Goal: Use online tool/utility: Utilize a website feature to perform a specific function

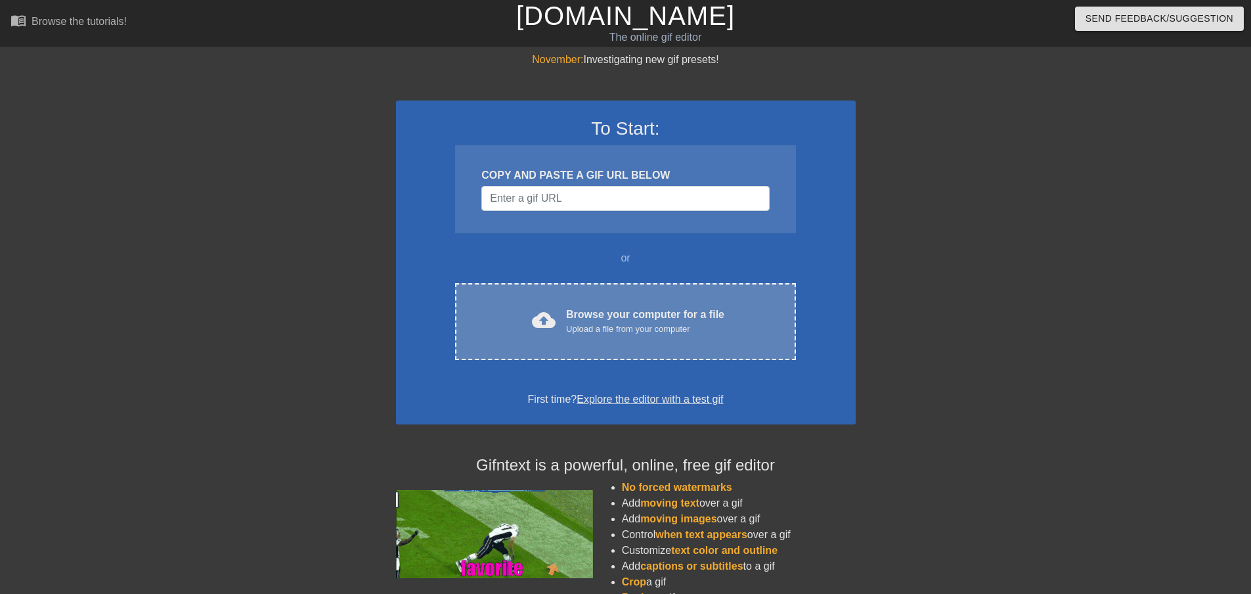
click at [646, 319] on div "Browse your computer for a file Upload a file from your computer" at bounding box center [645, 321] width 158 height 29
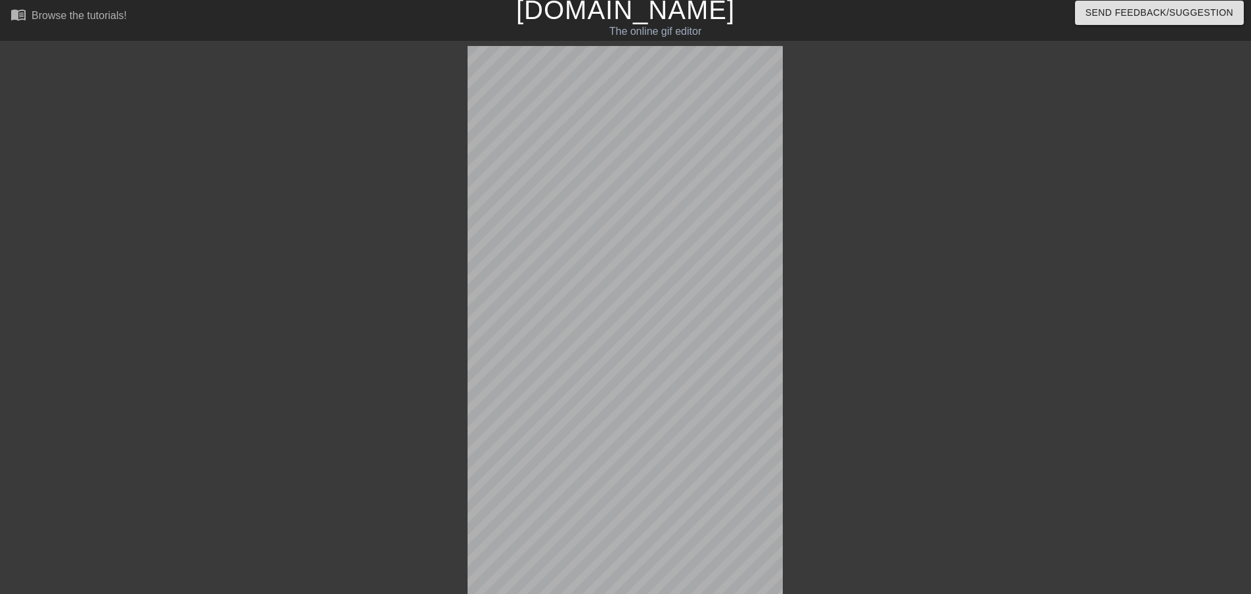
scroll to position [32, 0]
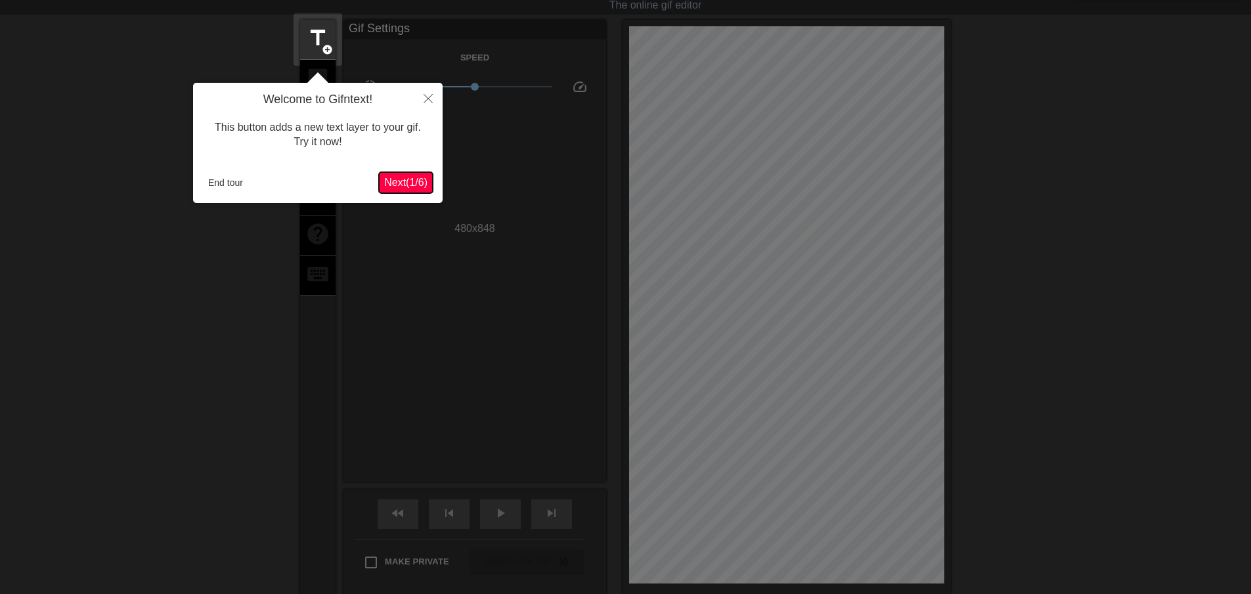
click at [394, 183] on span "Next ( 1 / 6 )" at bounding box center [405, 182] width 43 height 11
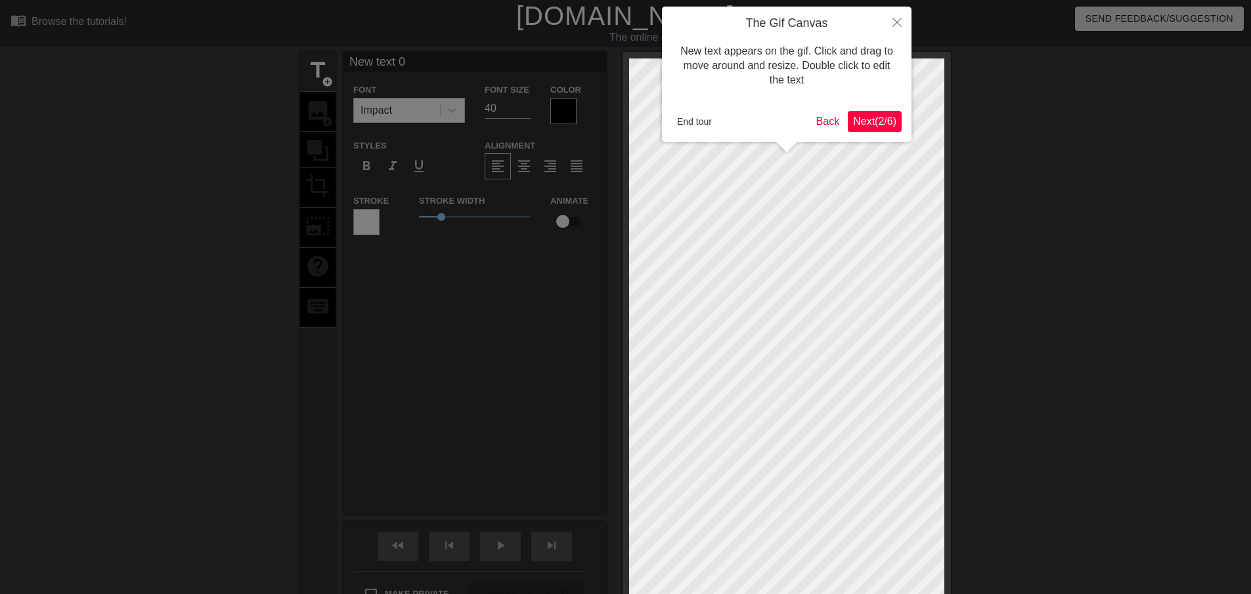
scroll to position [2, 1]
type input "C"
type textarea "C"
type input "Co"
type textarea "Co"
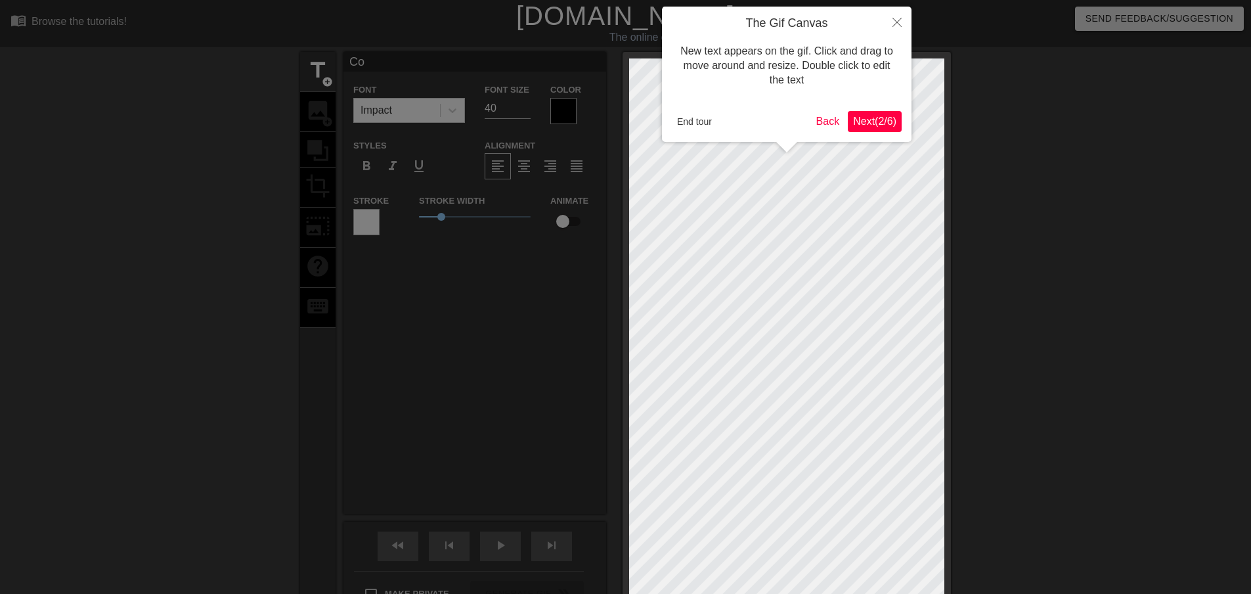
type input "Con"
type textarea "Con"
type input "Cong"
type textarea "Cong"
type input "Congr"
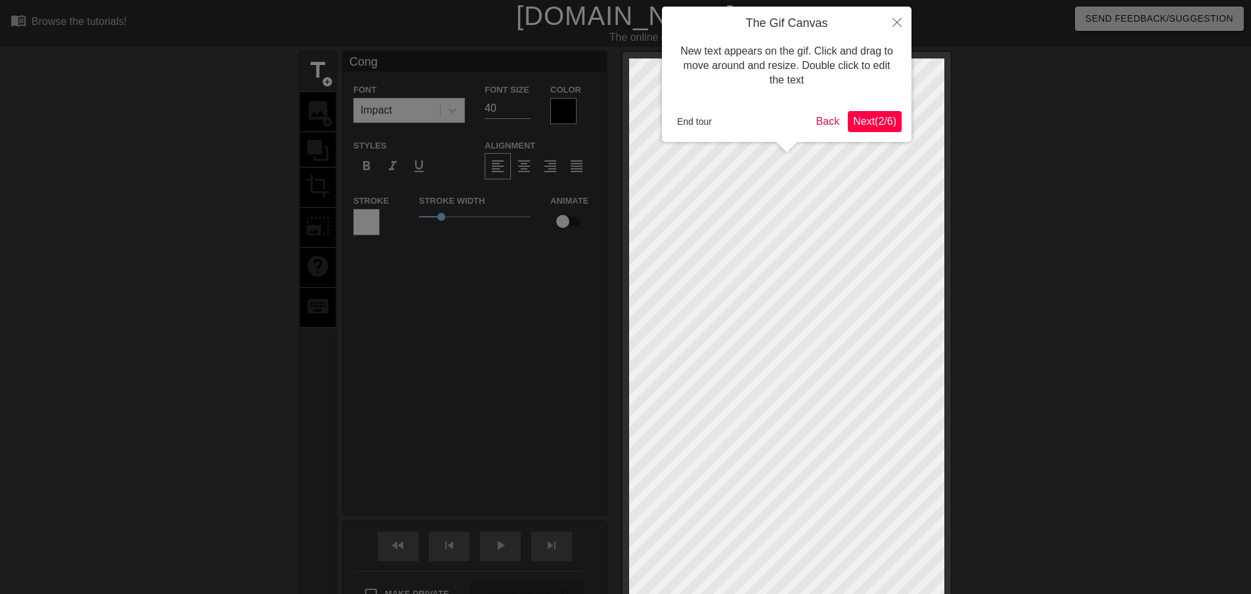
type textarea "Congr"
type input "Congra"
type textarea "Congra"
type input "Congrat"
type textarea "Congrat"
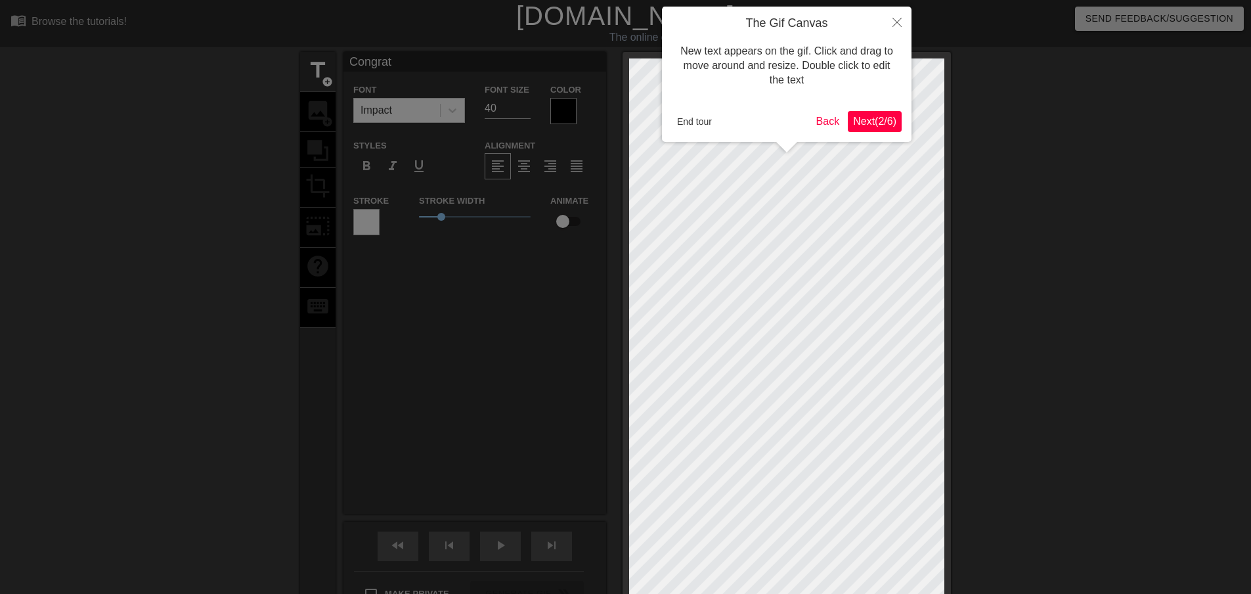
type input "Congratu"
type textarea "Congratula"
type input "Congratulat"
type textarea "Congratulat"
type input "Congratulati"
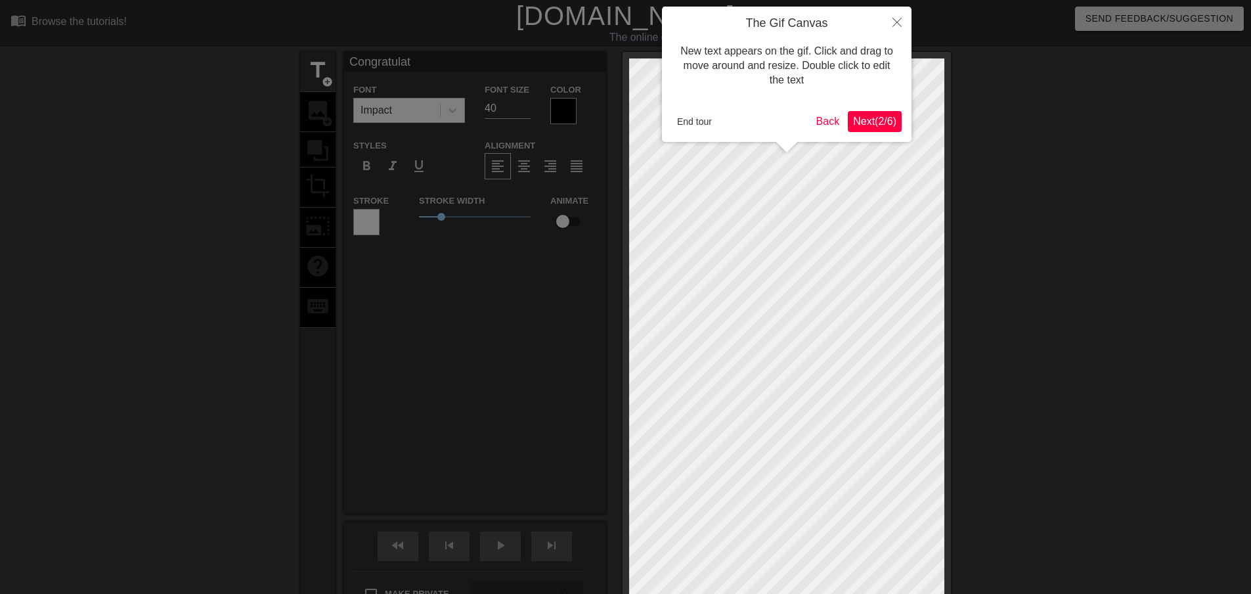
type textarea "Congratulati"
type input "Congratulatio"
type textarea "Congratulatio"
type input "Congratulation"
type textarea "Congratulation"
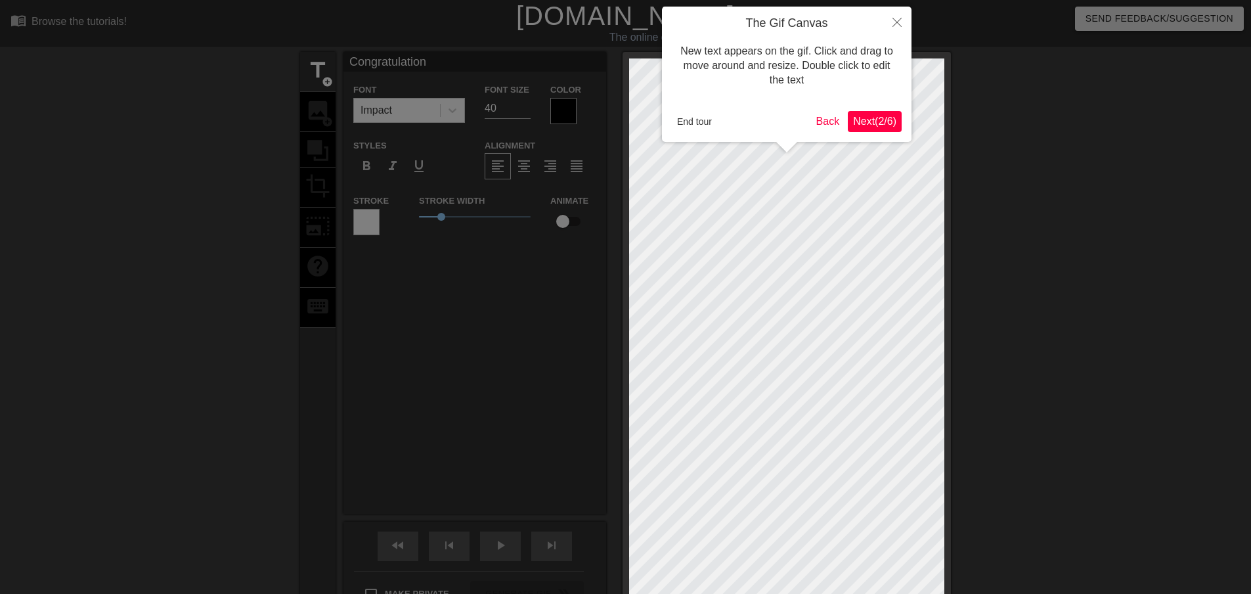
type input "Congratulations"
type textarea "Congratulations"
type input "Congratulations"
type textarea "Congratulations"
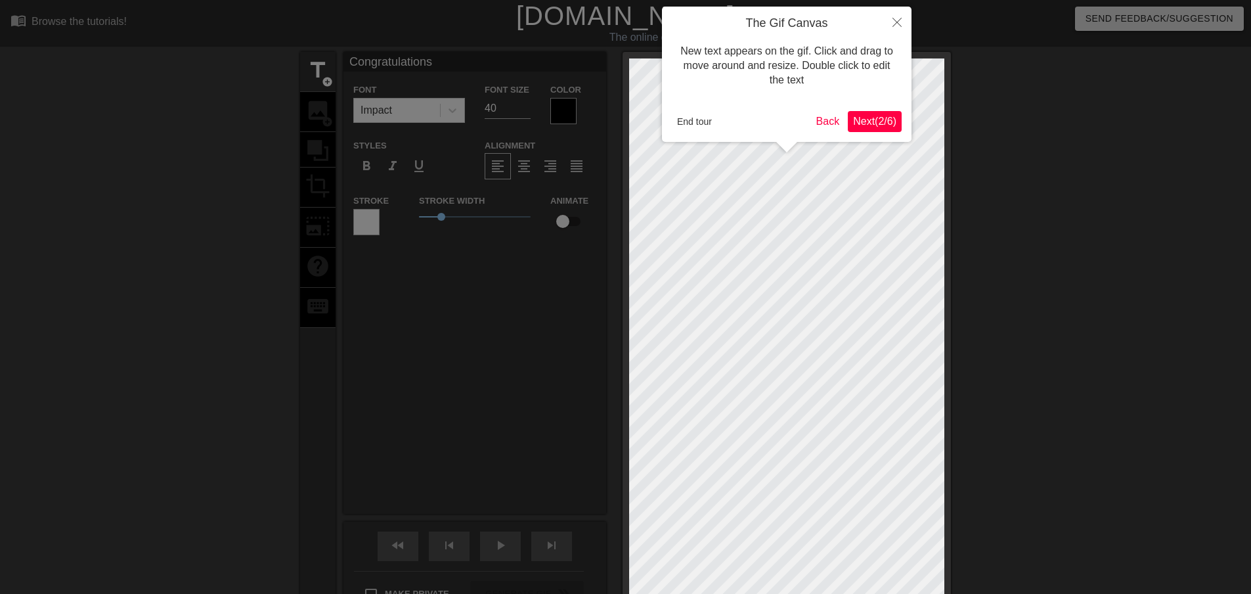
type input "Congratulations F"
type textarea "Congratulations F"
type input "Congratulations Fi"
type textarea "Congratulations Fi"
type input "Congratulations Fio"
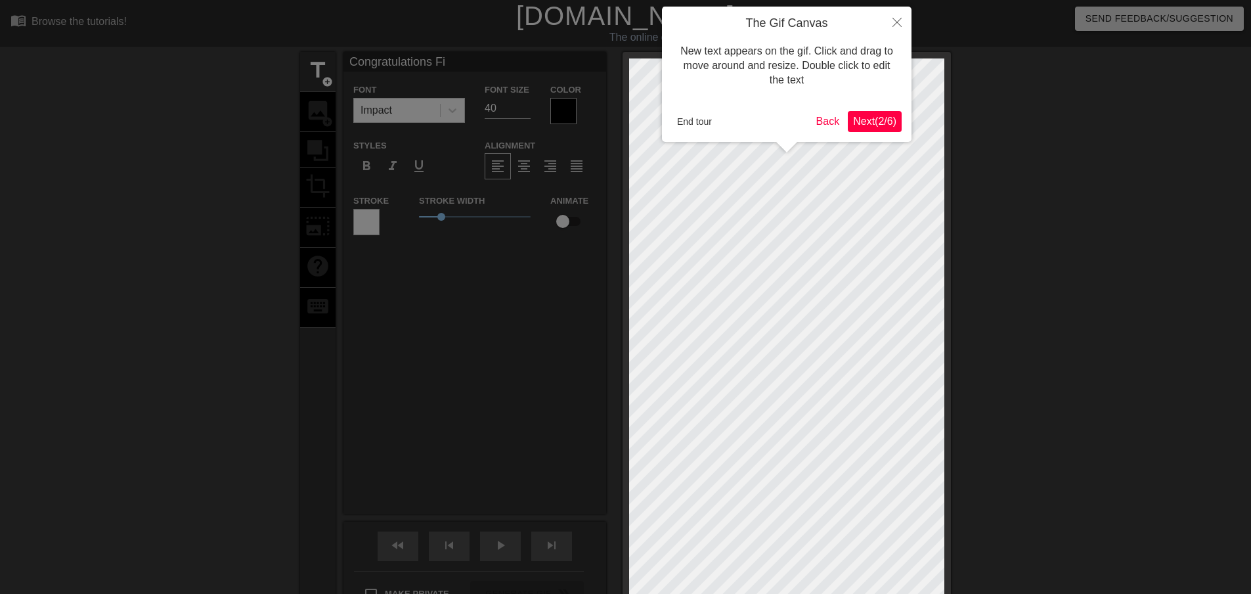
type textarea "Congratulations Fio"
type input "Congratulations Fion"
type textarea "Congratulations Fion"
type input "Congratulations [PERSON_NAME]"
type textarea "Congratulations [PERSON_NAME]"
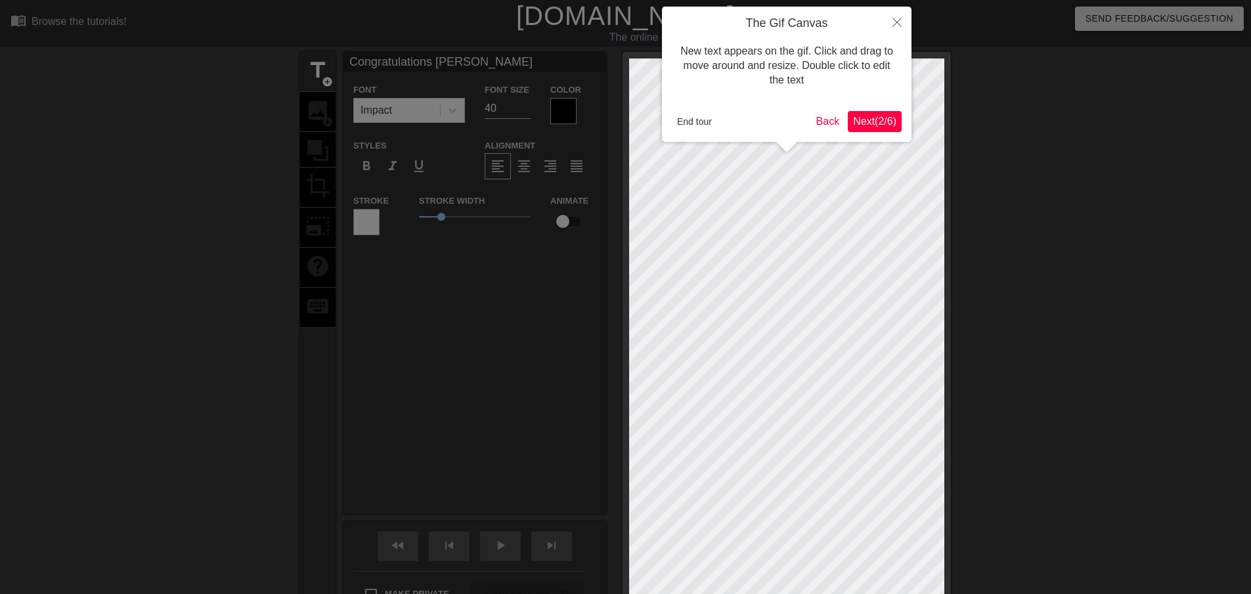
type input "Congratulations [PERSON_NAME]"
type textarea "Congratulations [PERSON_NAME]"
type input "Congratulations [PERSON_NAME]"
type textarea "Congratulations [PERSON_NAME]"
type input "Congratulations [PERSON_NAME]"
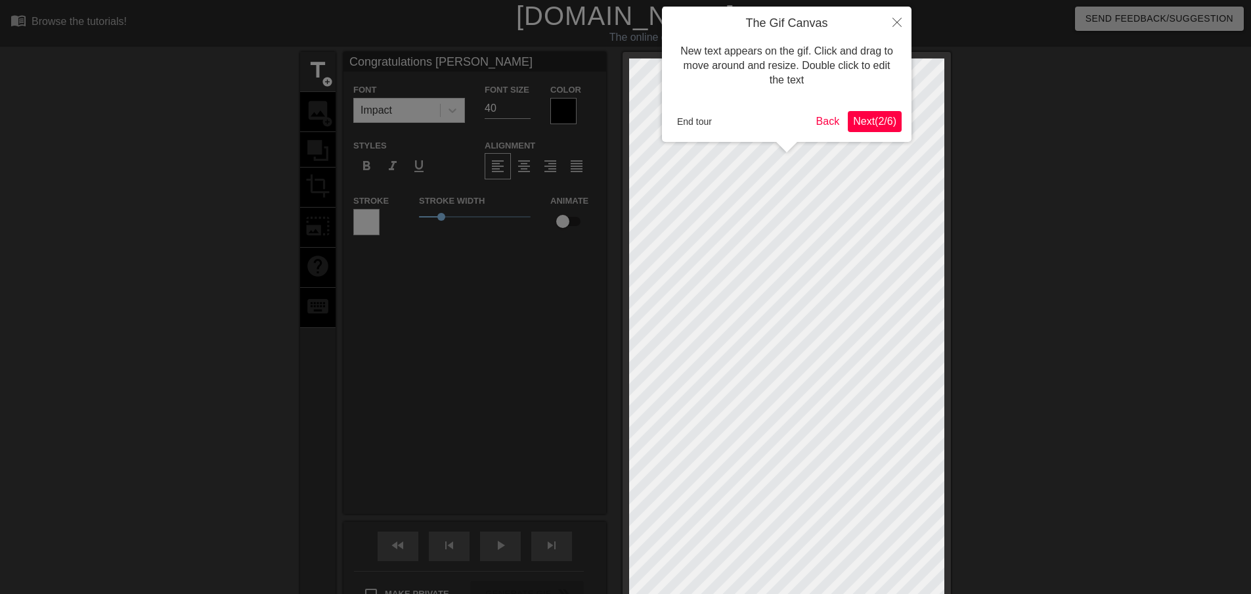
type textarea "Congratulations [PERSON_NAME]"
type input "Congratulations [PERSON_NAME] and"
type textarea "Congratulations [PERSON_NAME] and"
type input "Congratulations [PERSON_NAME] and"
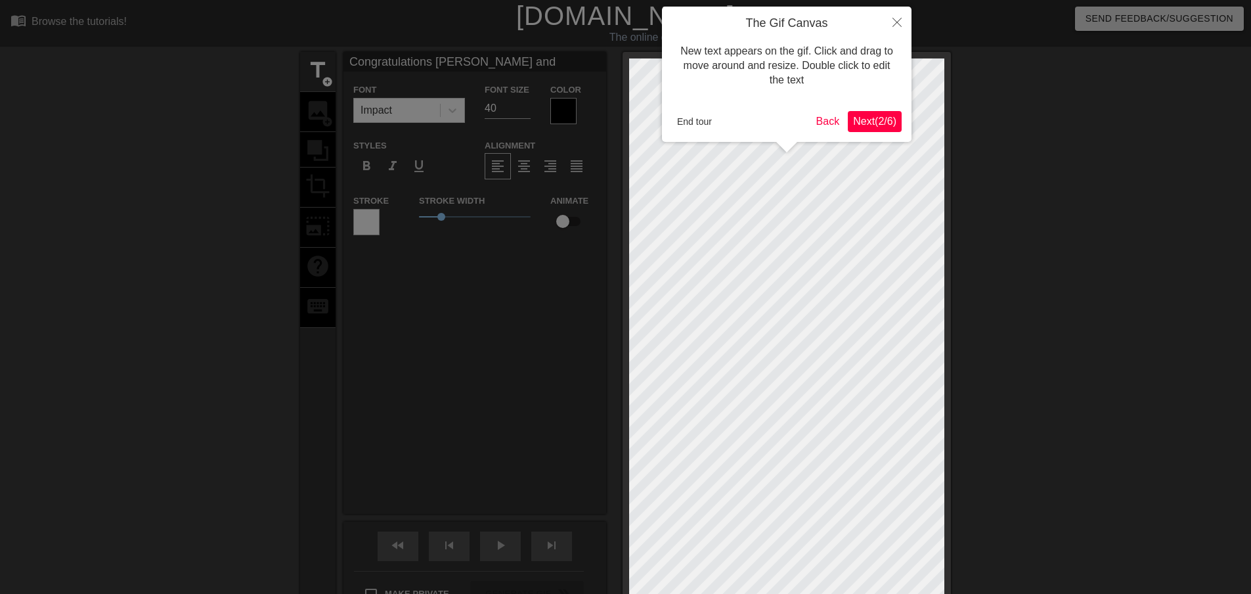
type textarea "Congratulations [PERSON_NAME] and"
type input "Congratulations [PERSON_NAME] and O"
type textarea "Congratulations [PERSON_NAME] and O"
type input "Congratulations [PERSON_NAME] and On"
type textarea "Congratulations [PERSON_NAME] and On"
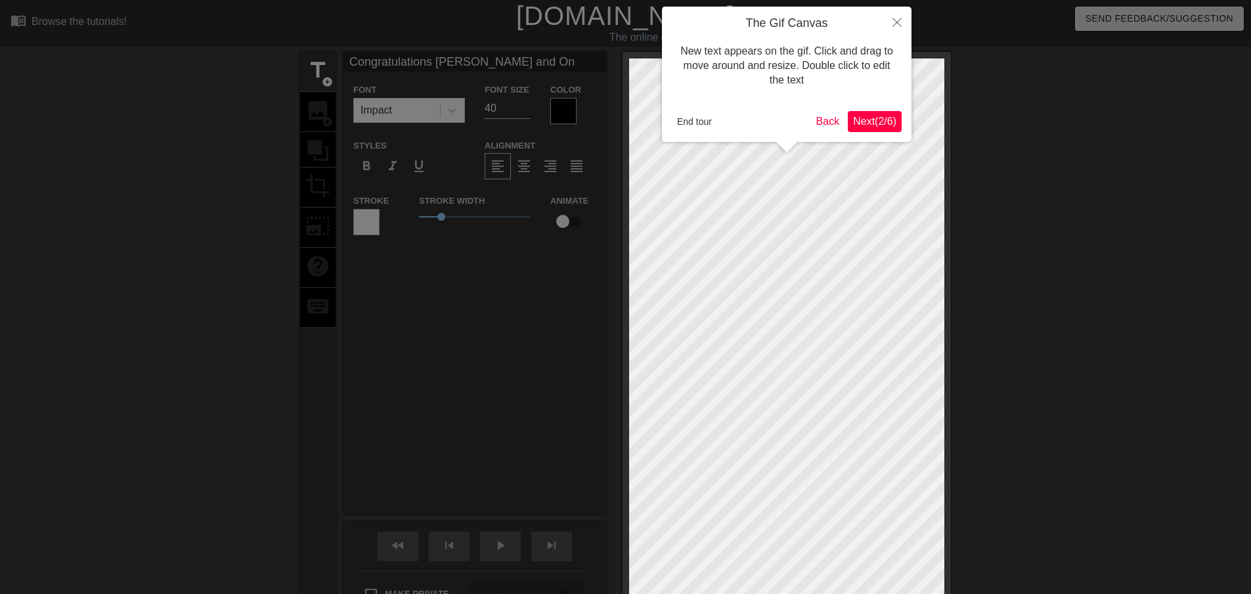
scroll to position [2, 9]
type input "Congratulations [PERSON_NAME] and Ond"
type textarea "Congratulations [PERSON_NAME] and Ond"
type input "Congratulations [PERSON_NAME] and [PERSON_NAME]"
type textarea "Congratulations [PERSON_NAME] and [PERSON_NAME]"
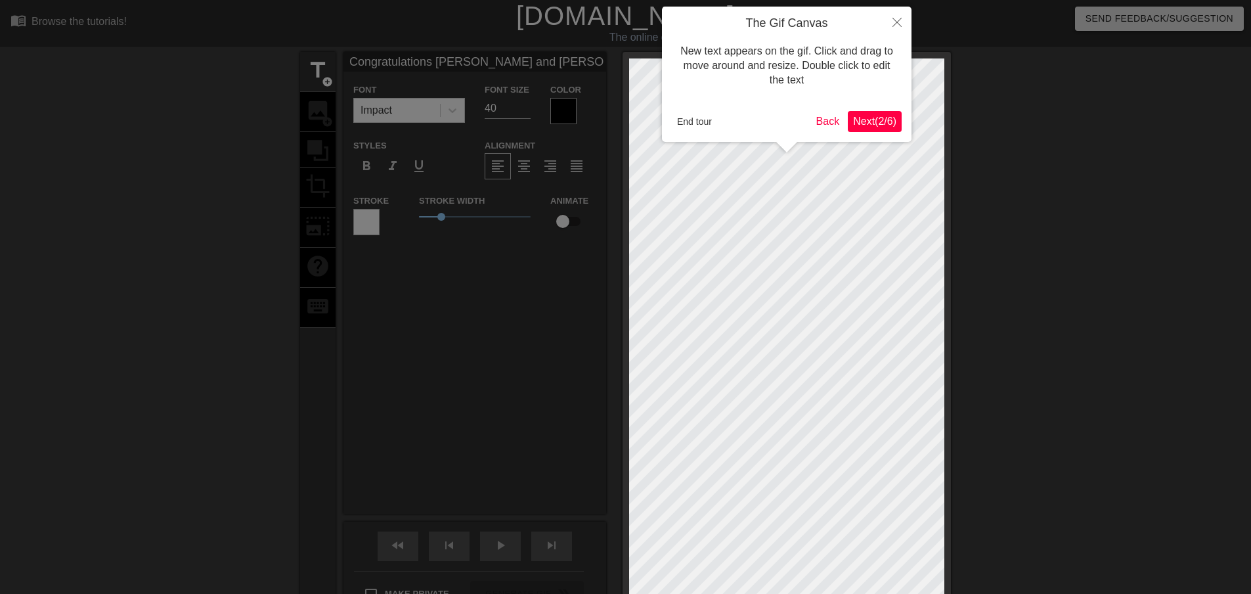
scroll to position [2, 9]
type input "Congratulations [PERSON_NAME] and [PERSON_NAME]"
type textarea "Congratulations [PERSON_NAME] and [PERSON_NAME]"
type input "Congratulations [PERSON_NAME] and [PERSON_NAME]"
type textarea "Congratulations [PERSON_NAME] and [PERSON_NAME]"
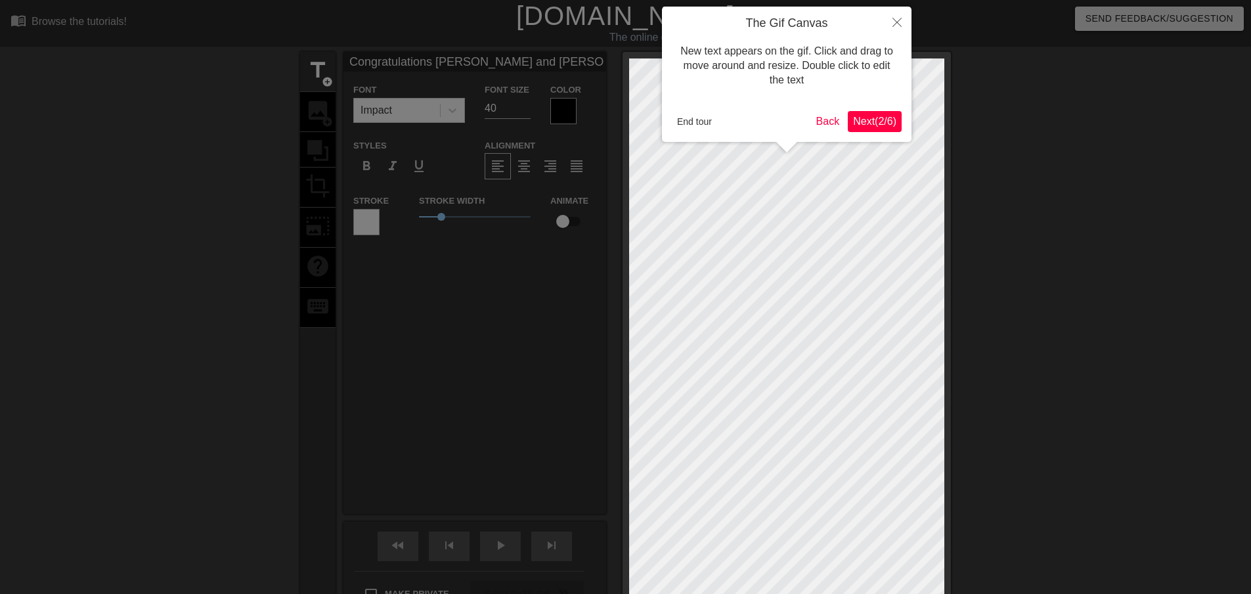
drag, startPoint x: 441, startPoint y: 219, endPoint x: 426, endPoint y: 217, distance: 15.3
click at [426, 218] on div at bounding box center [625, 358] width 1251 height 716
click at [426, 216] on div at bounding box center [625, 358] width 1251 height 716
click at [875, 127] on span "Next ( 2 / 6 )" at bounding box center [874, 121] width 43 height 11
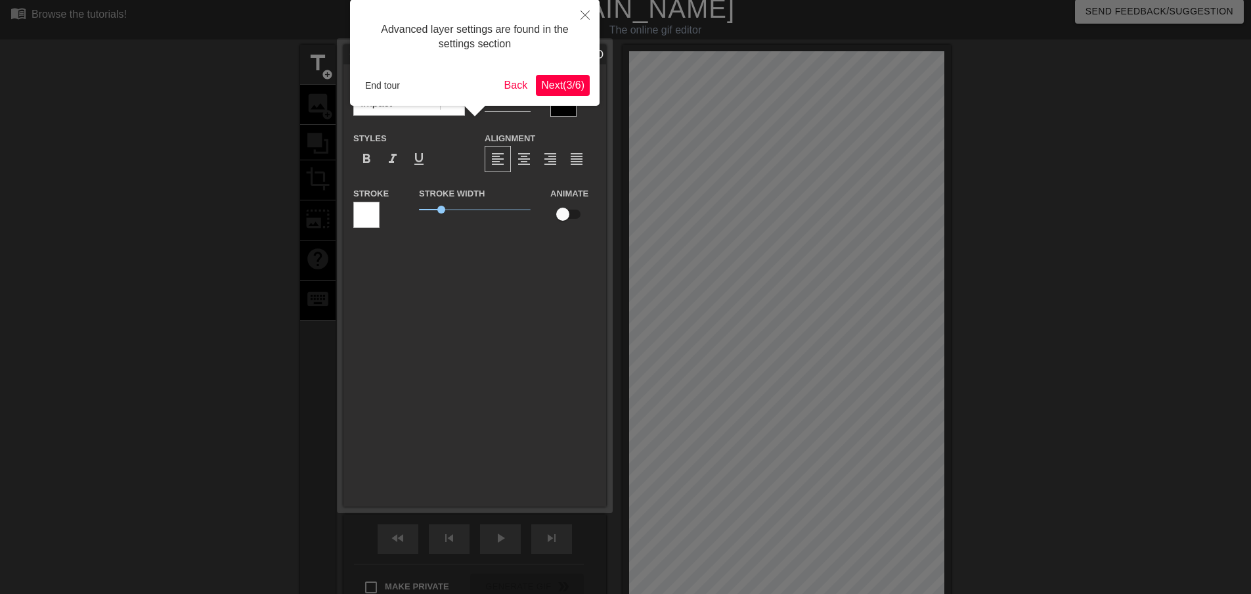
scroll to position [0, 0]
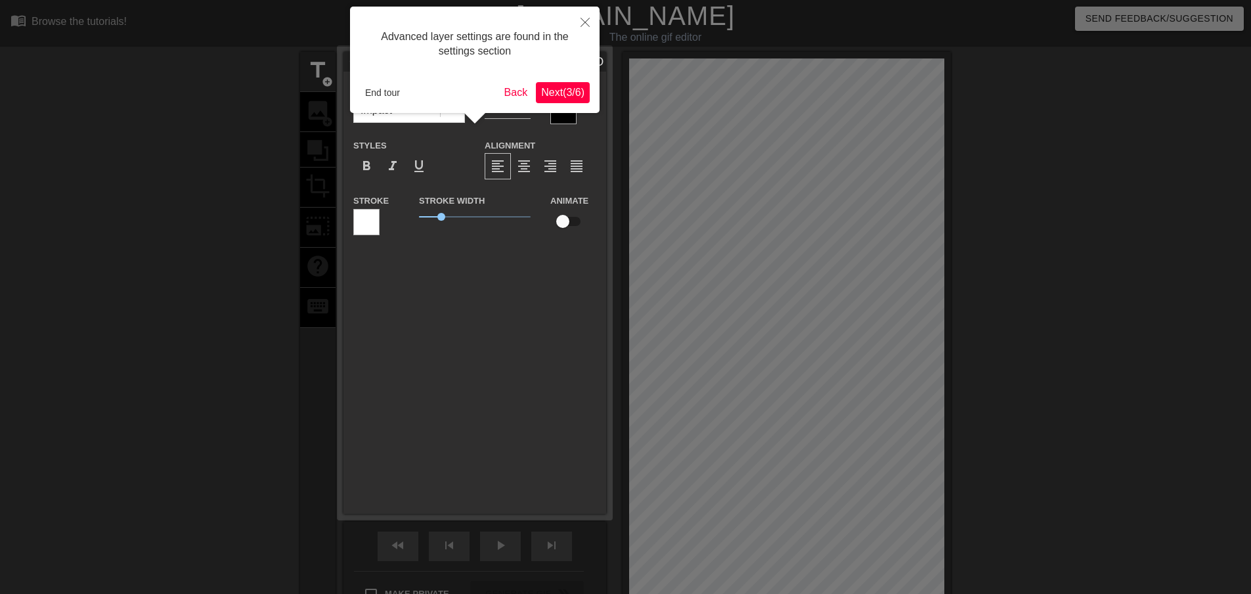
click at [553, 95] on span "Next ( 3 / 6 )" at bounding box center [562, 92] width 43 height 11
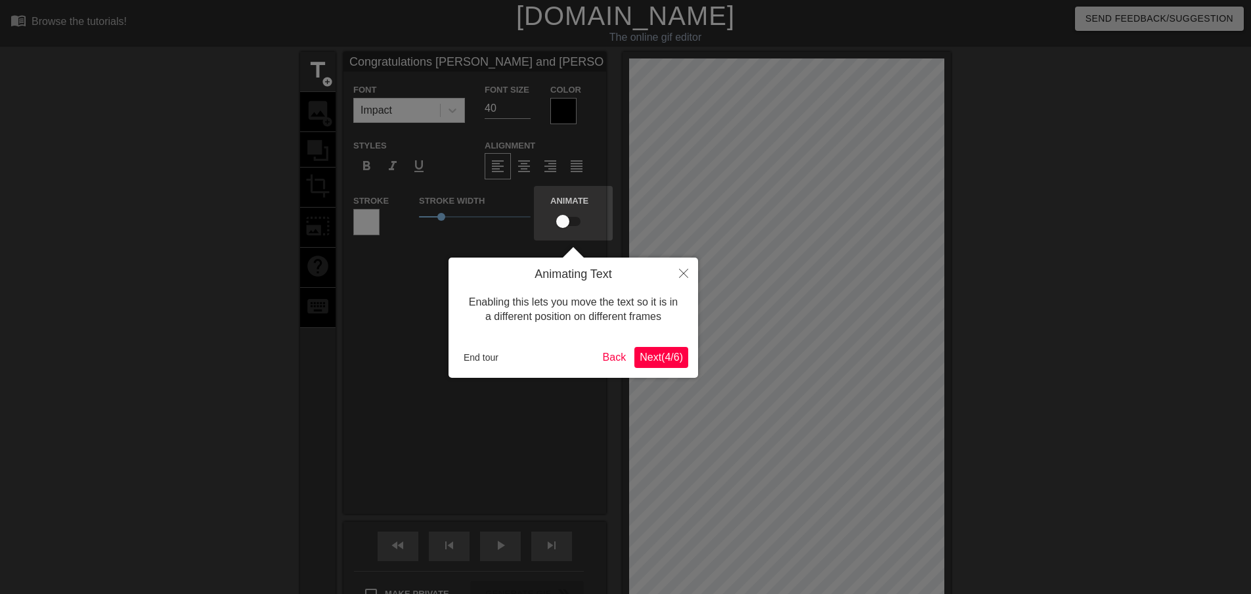
click at [647, 355] on span "Next ( 4 / 6 )" at bounding box center [661, 356] width 43 height 11
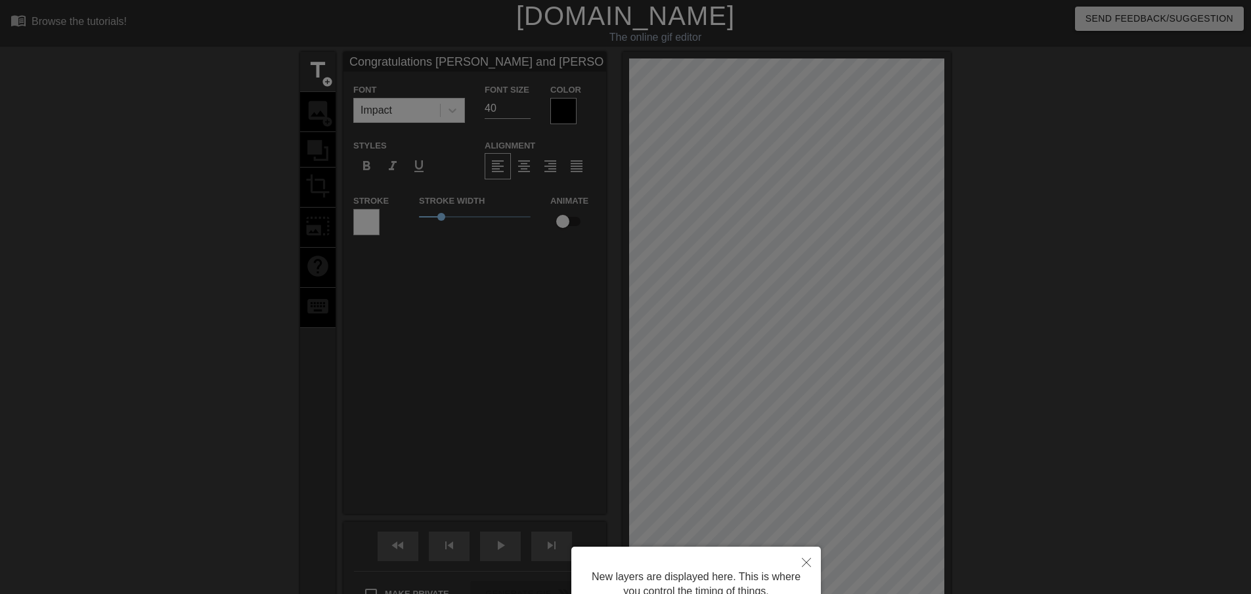
scroll to position [124, 0]
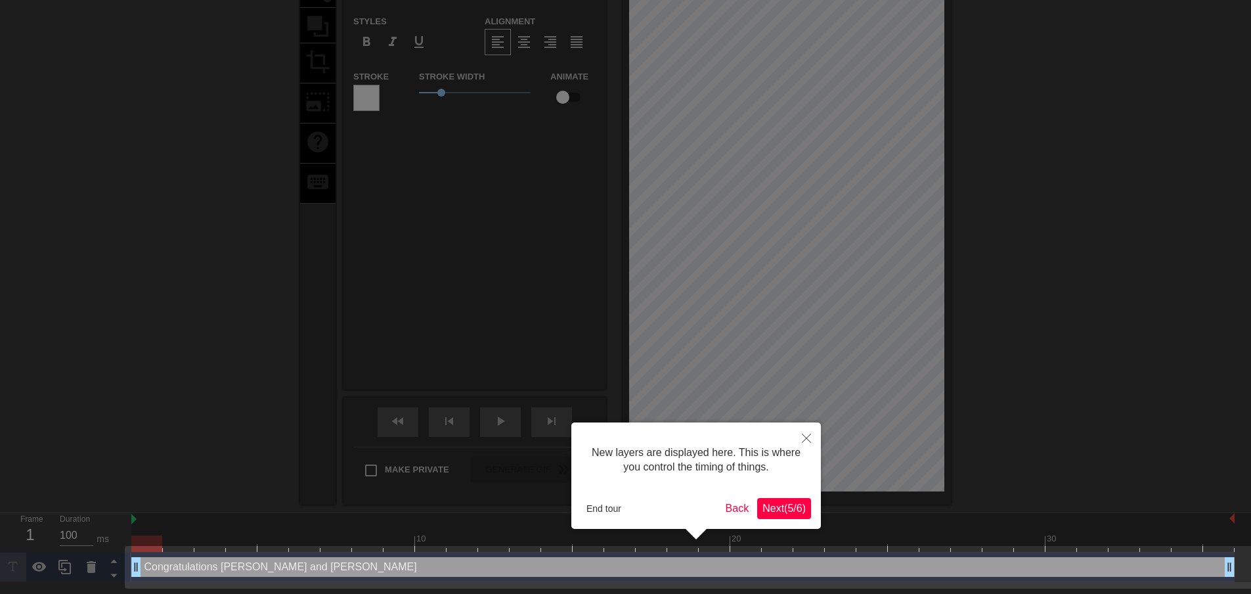
click at [783, 508] on span "Next ( 5 / 6 )" at bounding box center [783, 507] width 43 height 11
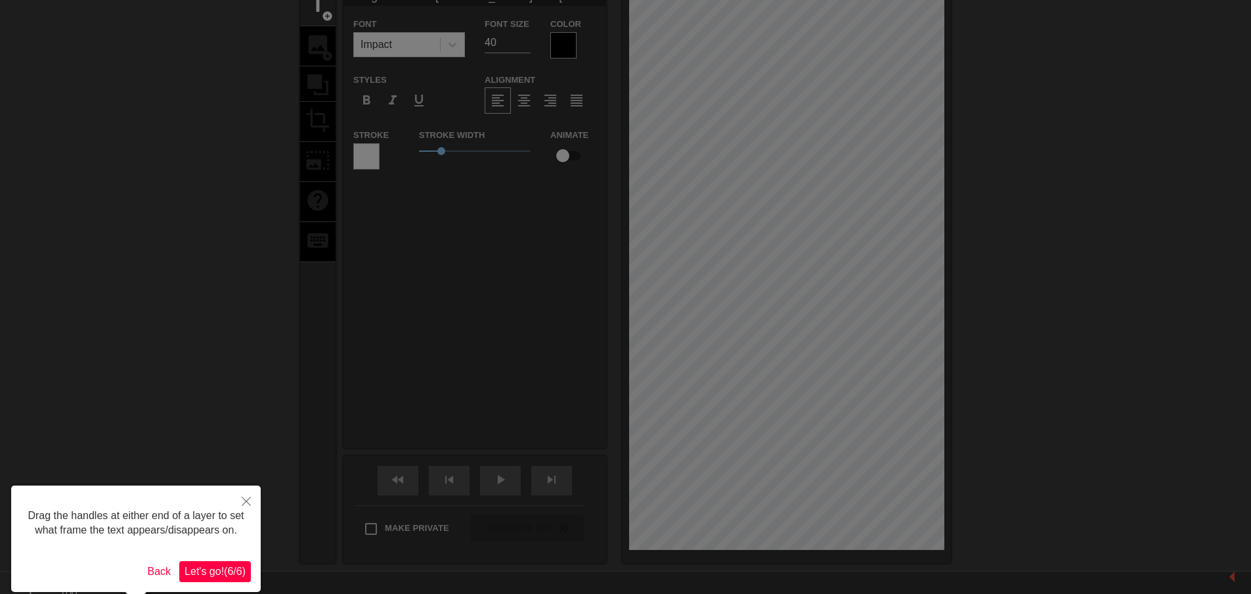
scroll to position [119, 0]
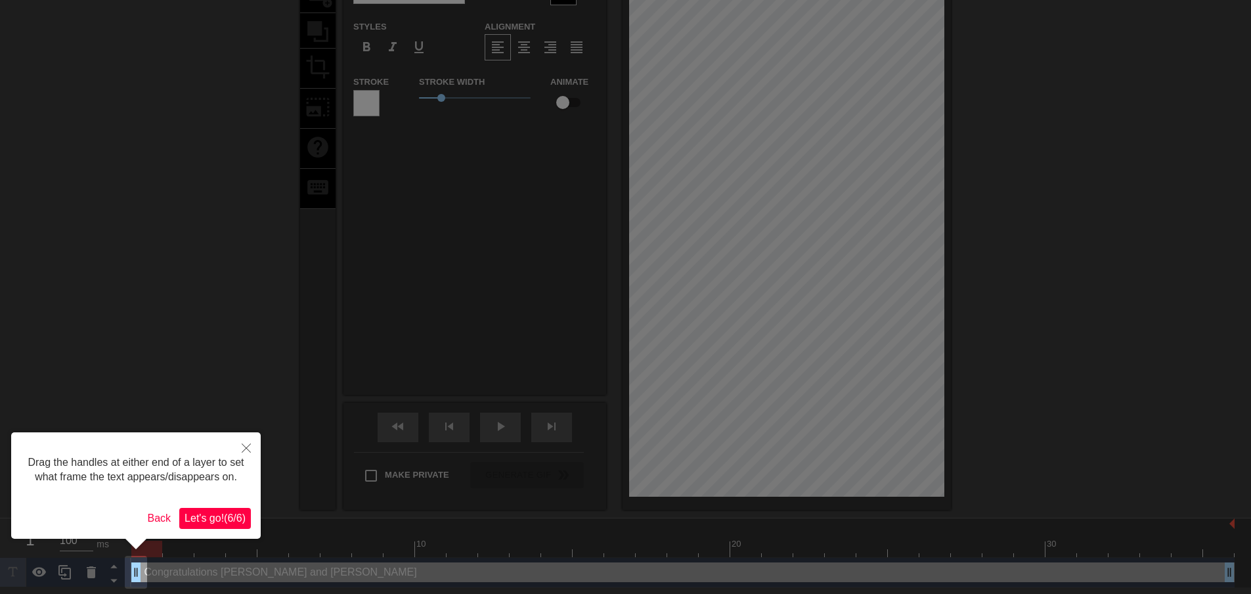
click at [221, 523] on span "Let's go! ( 6 / 6 )" at bounding box center [215, 517] width 61 height 11
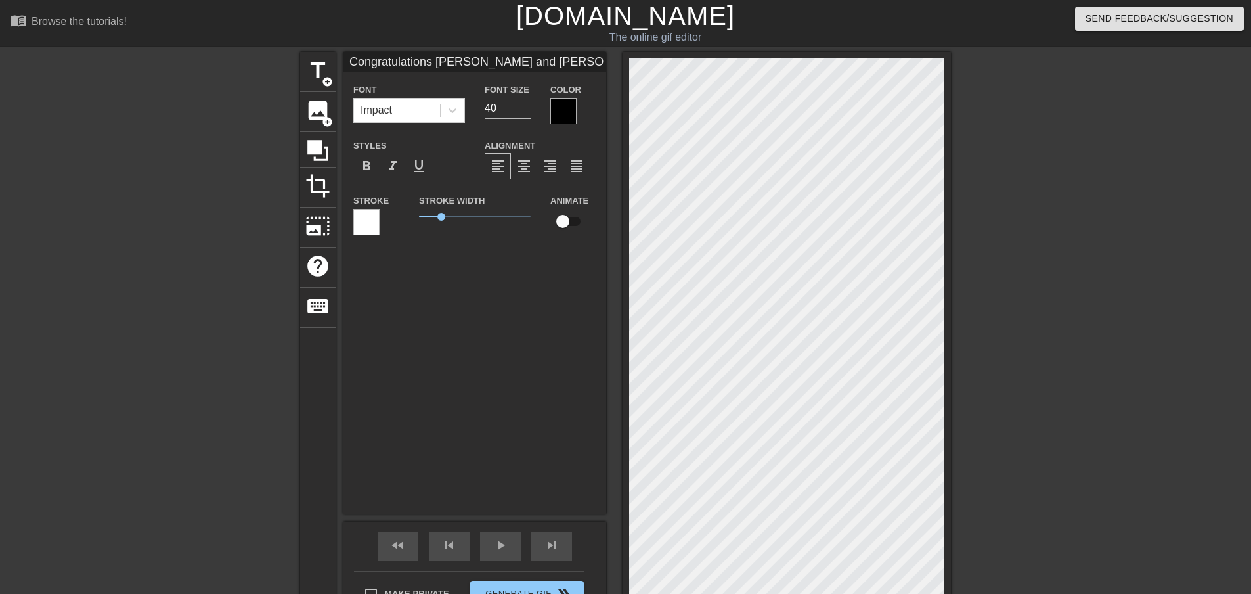
scroll to position [2, 5]
drag, startPoint x: 442, startPoint y: 221, endPoint x: 449, endPoint y: 216, distance: 8.0
click at [449, 219] on span "1.45" at bounding box center [475, 217] width 112 height 16
type input "Congratulations [PERSON_NAME] and [PERSON_NAME]"
type textarea "Congratulations [PERSON_NAME] and [PERSON_NAME]"
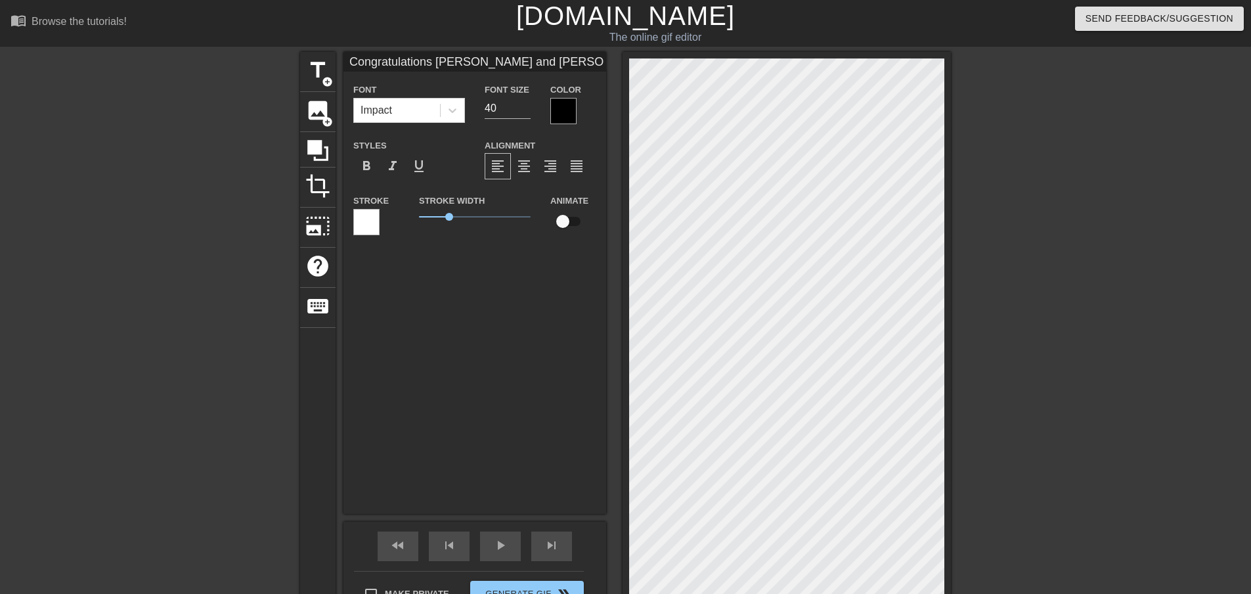
scroll to position [2, 2]
type input "Congratulations [PERSON_NAME] and [PERSON_NAME]"
type textarea "Congratulations [PERSON_NAME] and [PERSON_NAME]"
type input "Congratulations [PERSON_NAME] and [PERSON_NAME]"
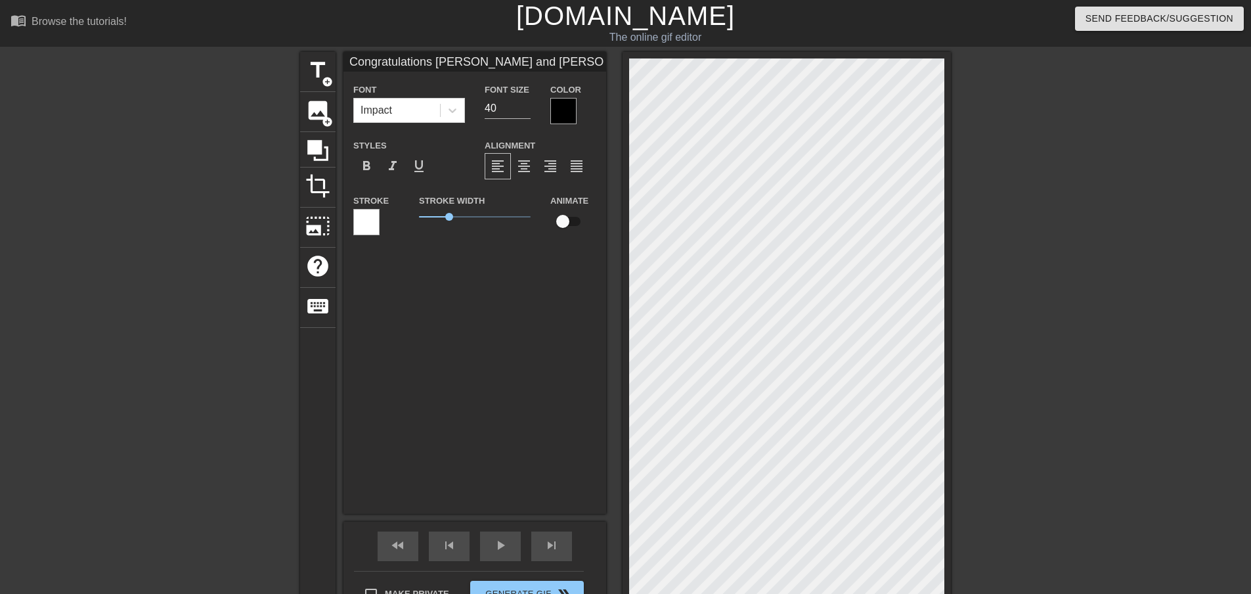
type textarea "Congratulations [PERSON_NAME] and [PERSON_NAME]"
type input "CongratulationsFiona and [PERSON_NAME]"
type textarea "Congratulations [PERSON_NAME] and [PERSON_NAME]"
click at [561, 115] on div at bounding box center [563, 111] width 26 height 26
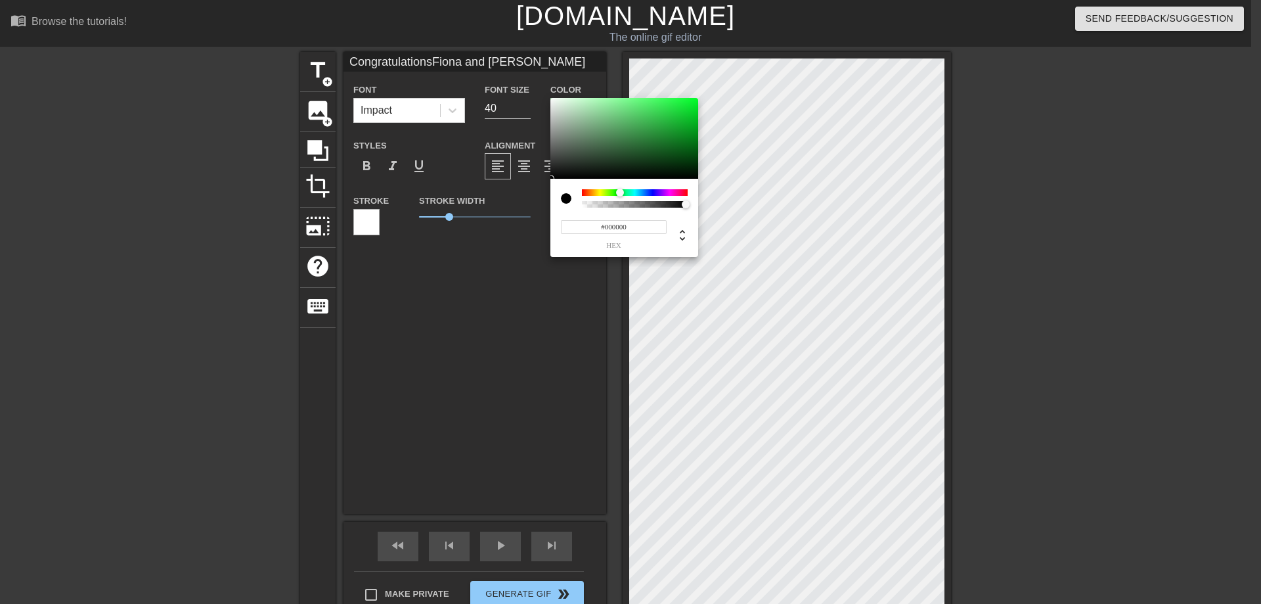
drag, startPoint x: 592, startPoint y: 195, endPoint x: 620, endPoint y: 201, distance: 28.9
click at [620, 201] on div at bounding box center [635, 198] width 106 height 18
type input "CongratulationsFiona and [PERSON_NAME]"
type input "#1FAC36"
click at [672, 125] on div at bounding box center [624, 138] width 148 height 81
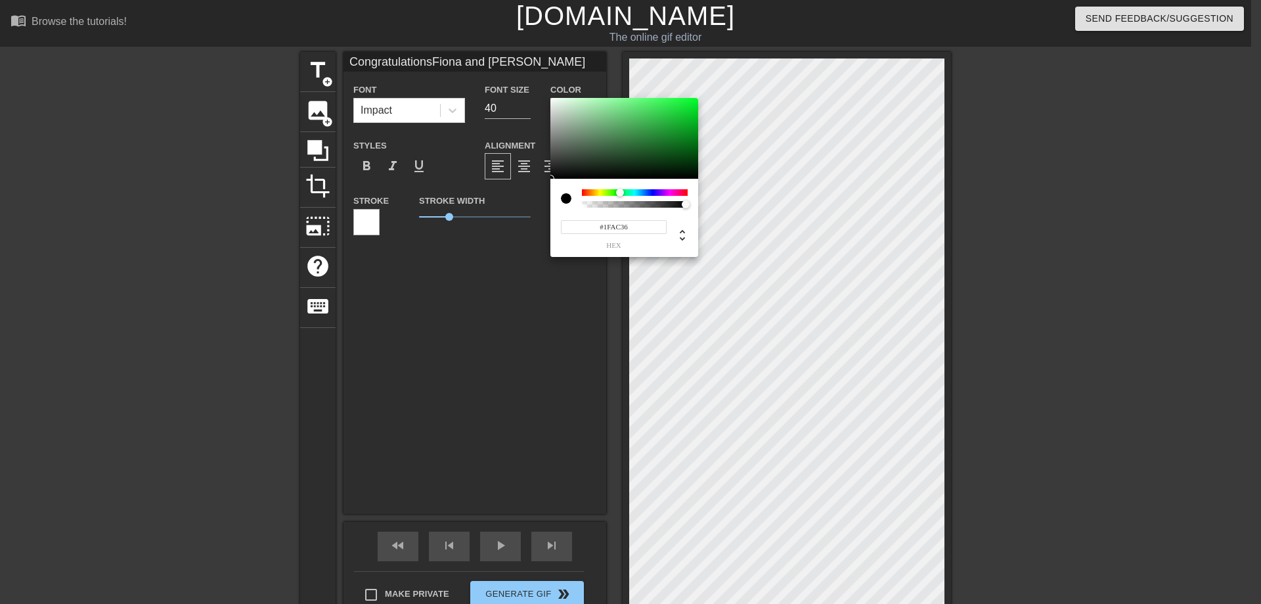
type input "CongratulationsFiona and [PERSON_NAME]"
type input "#1DA934"
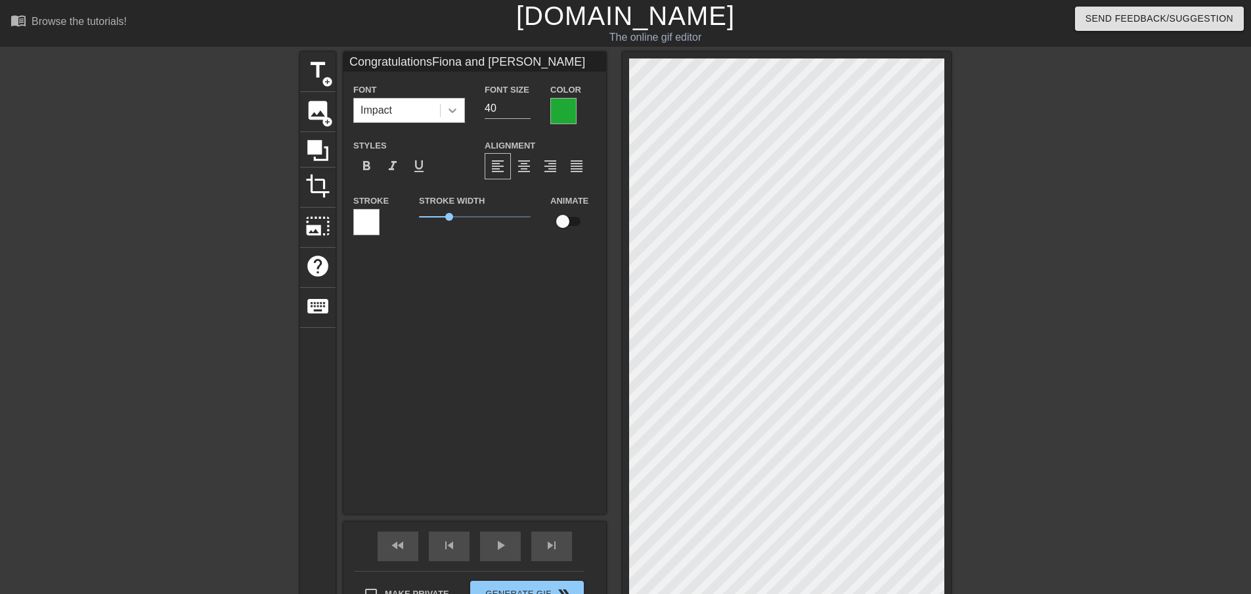
click at [456, 101] on div at bounding box center [453, 111] width 24 height 24
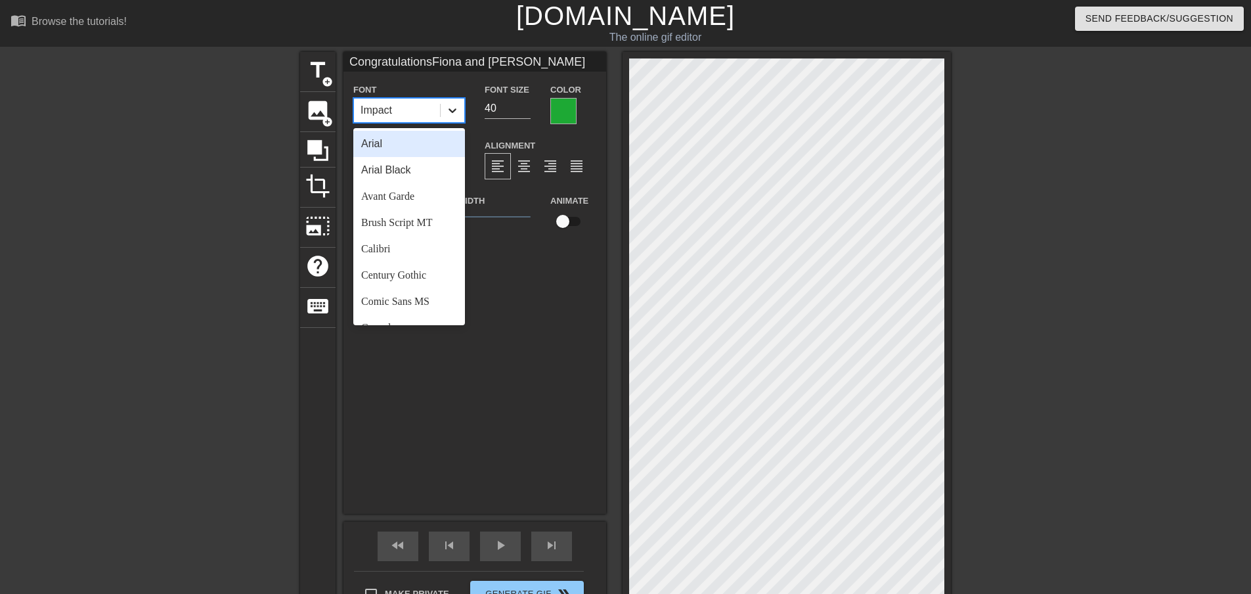
click at [456, 101] on div at bounding box center [453, 111] width 24 height 24
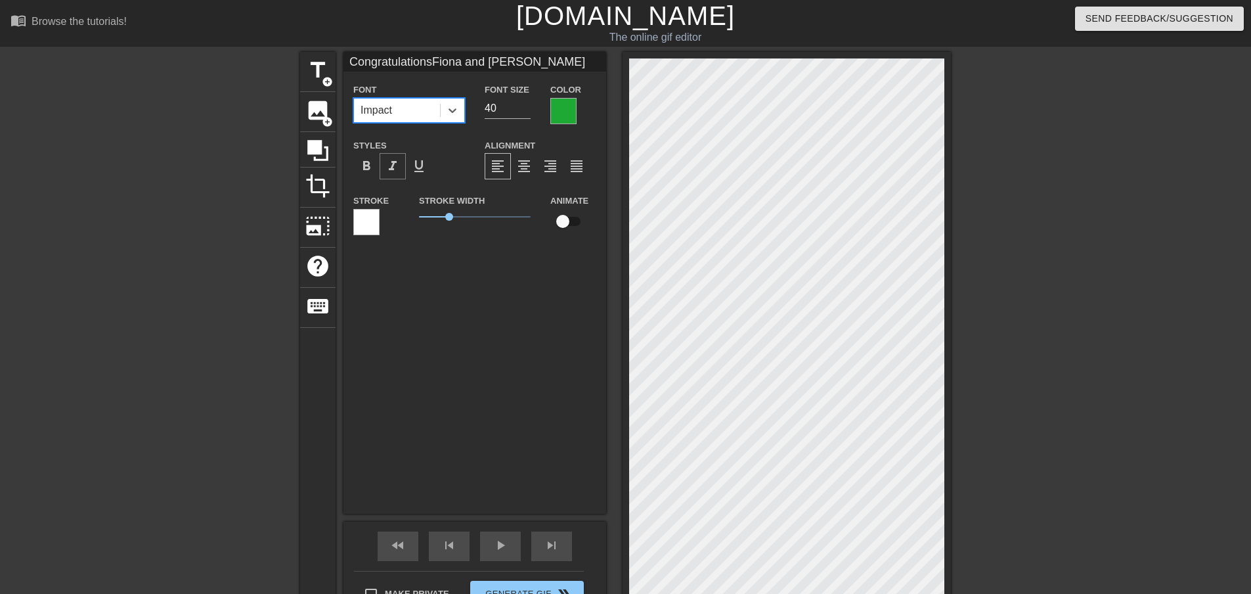
click at [395, 165] on span "format_italic" at bounding box center [393, 166] width 16 height 16
click at [367, 213] on div at bounding box center [366, 222] width 26 height 26
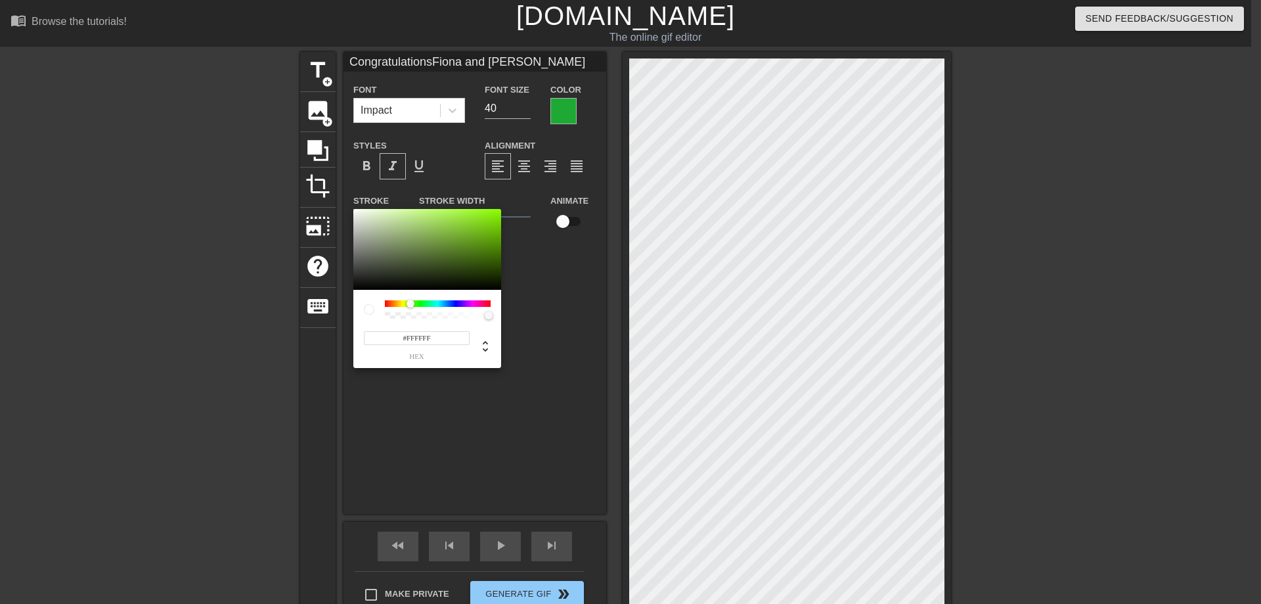
type input "CongratulationsFiona and [PERSON_NAME]"
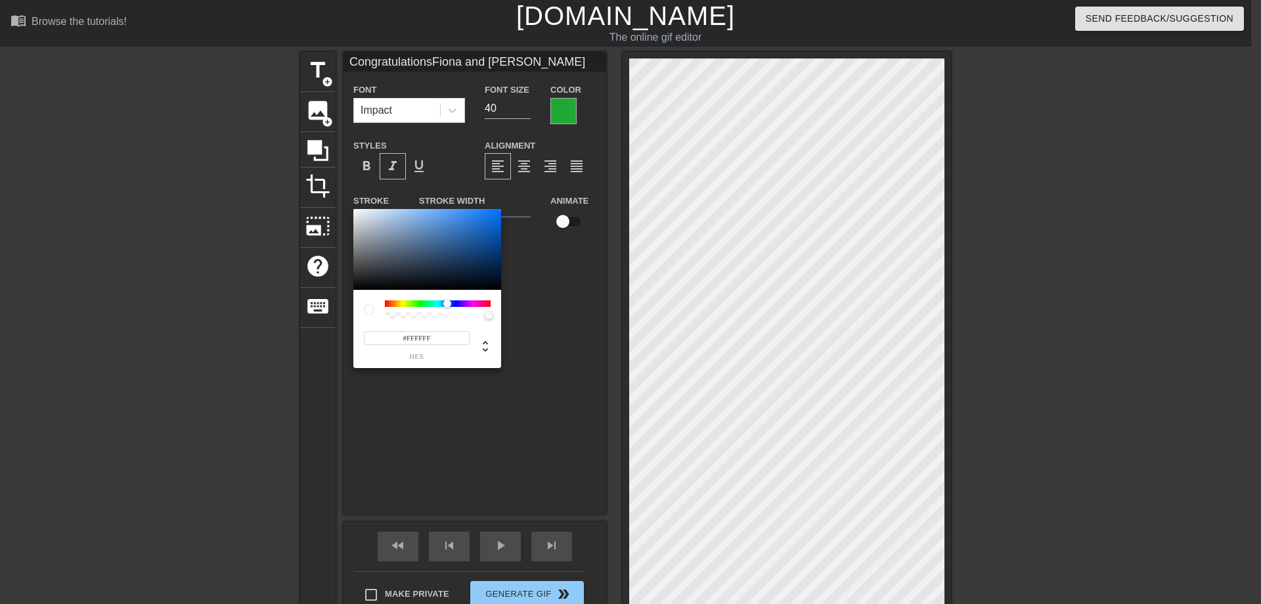
drag, startPoint x: 410, startPoint y: 309, endPoint x: 447, endPoint y: 310, distance: 36.8
click at [447, 310] on div at bounding box center [438, 309] width 106 height 18
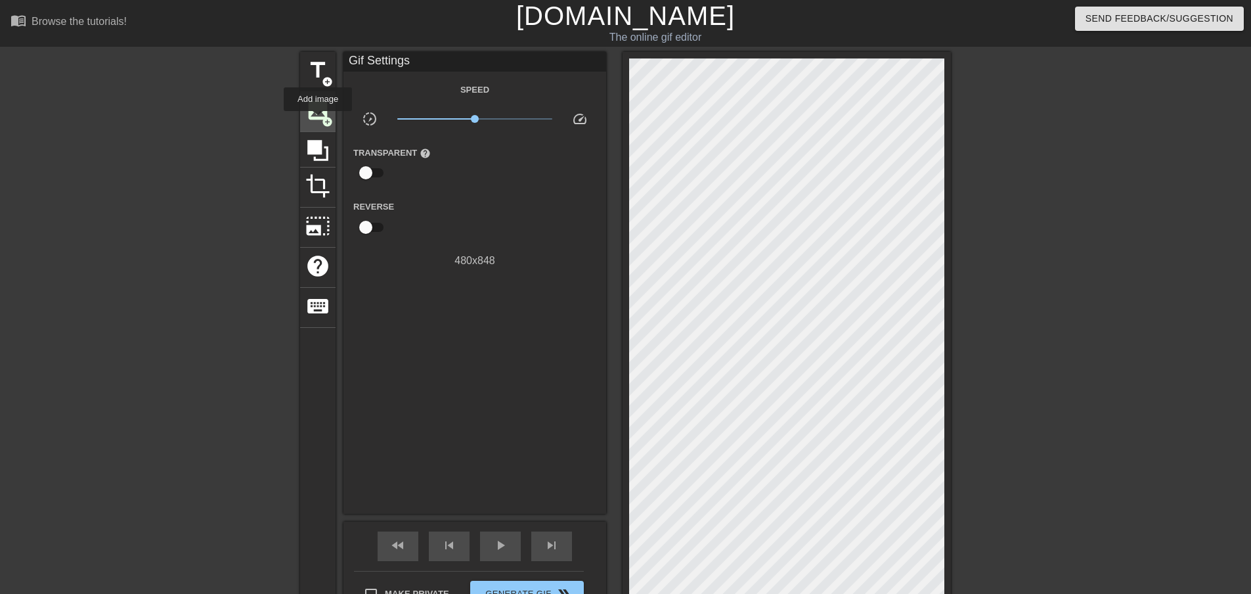
click at [318, 120] on span "image" at bounding box center [317, 110] width 25 height 25
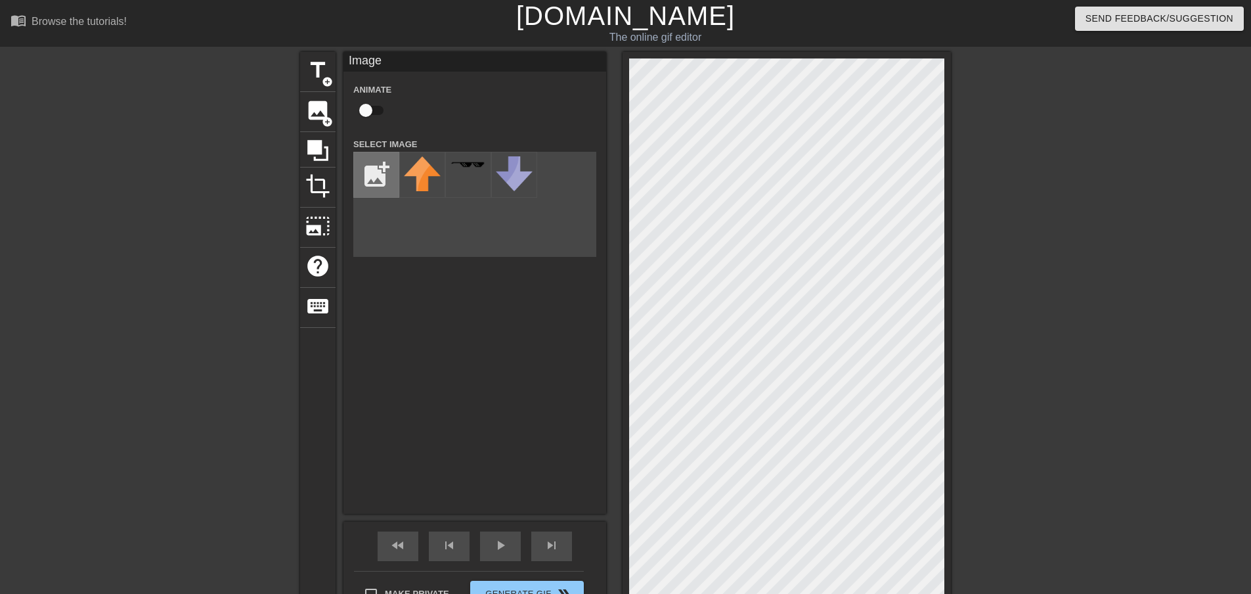
click at [359, 166] on input "file" at bounding box center [376, 174] width 45 height 45
type input "C:\fakepath\Untitled.png"
click at [413, 163] on img at bounding box center [422, 164] width 37 height 17
click at [496, 540] on span "play_arrow" at bounding box center [501, 545] width 16 height 16
click at [518, 548] on div "pause" at bounding box center [500, 546] width 41 height 30
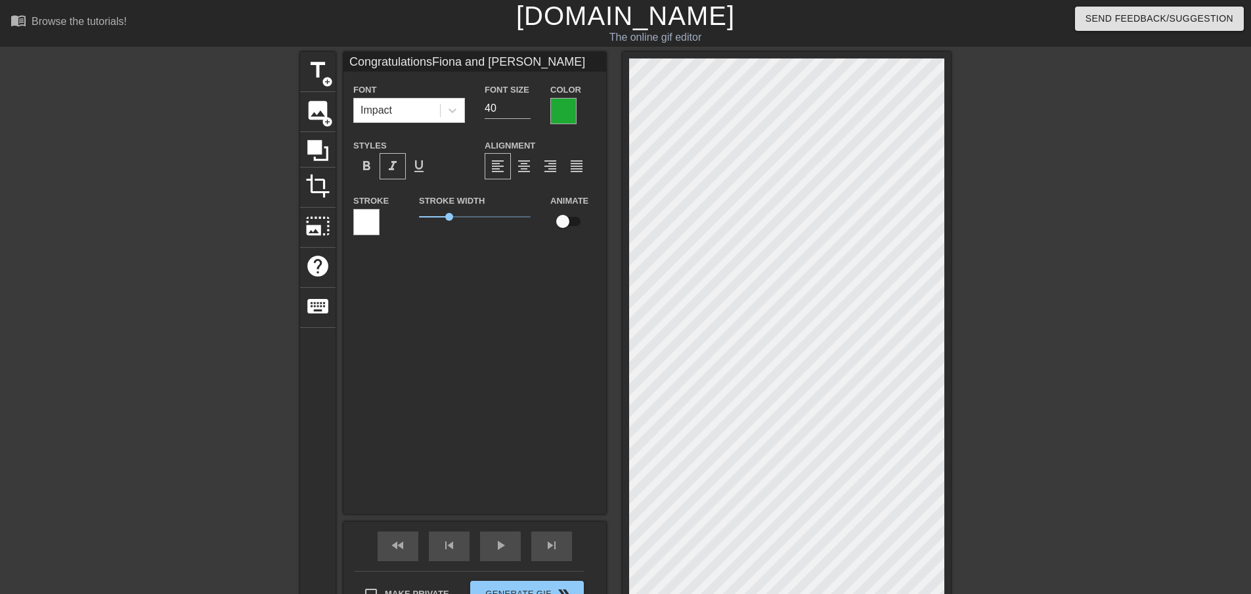
click at [1021, 418] on div at bounding box center [1065, 249] width 197 height 394
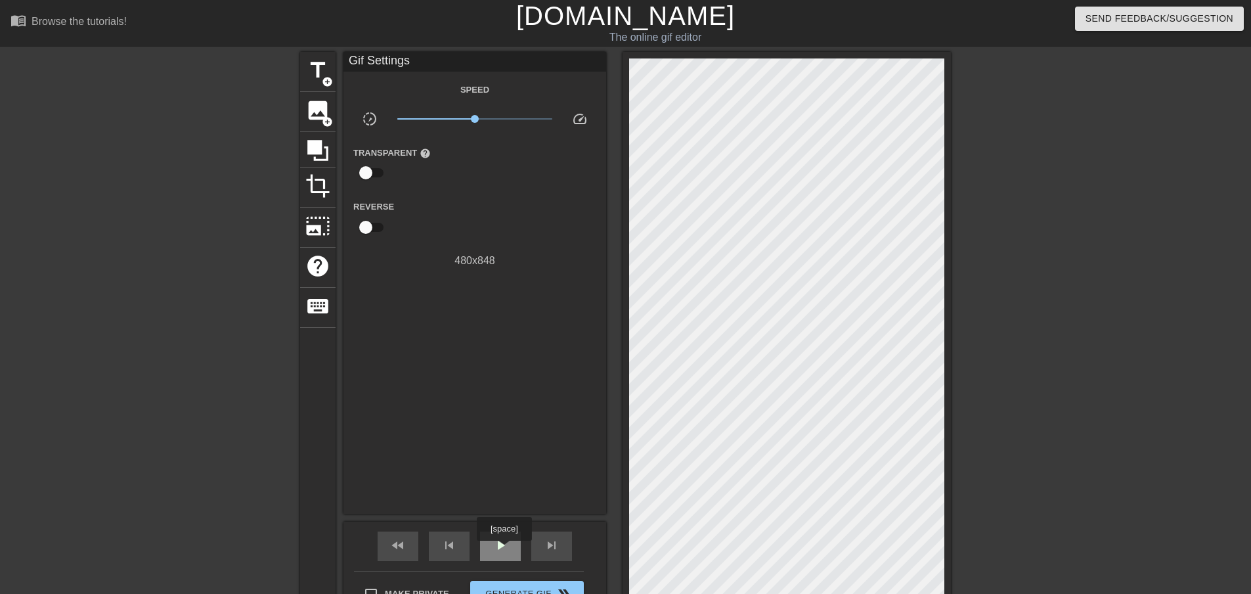
click at [504, 549] on span "play_arrow" at bounding box center [501, 545] width 16 height 16
drag, startPoint x: 482, startPoint y: 123, endPoint x: 525, endPoint y: 125, distance: 42.7
click at [525, 125] on span "x4.37" at bounding box center [475, 119] width 156 height 16
drag, startPoint x: 522, startPoint y: 125, endPoint x: 416, endPoint y: 120, distance: 106.5
click at [416, 120] on span "x0.174" at bounding box center [475, 119] width 156 height 16
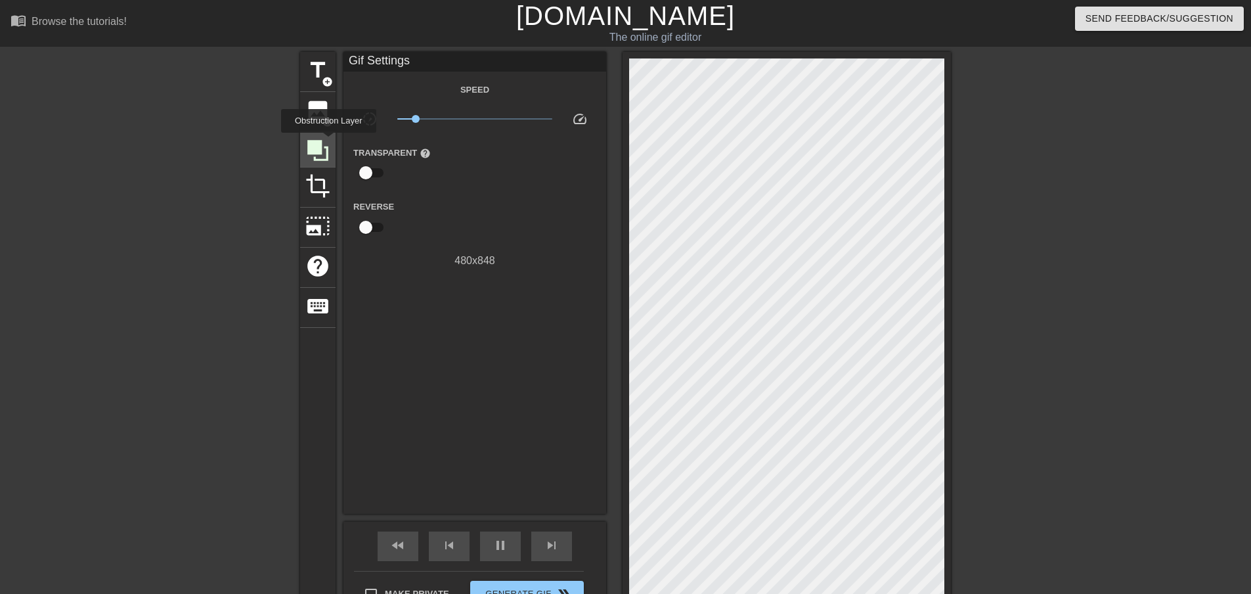
click at [327, 143] on icon at bounding box center [317, 150] width 25 height 25
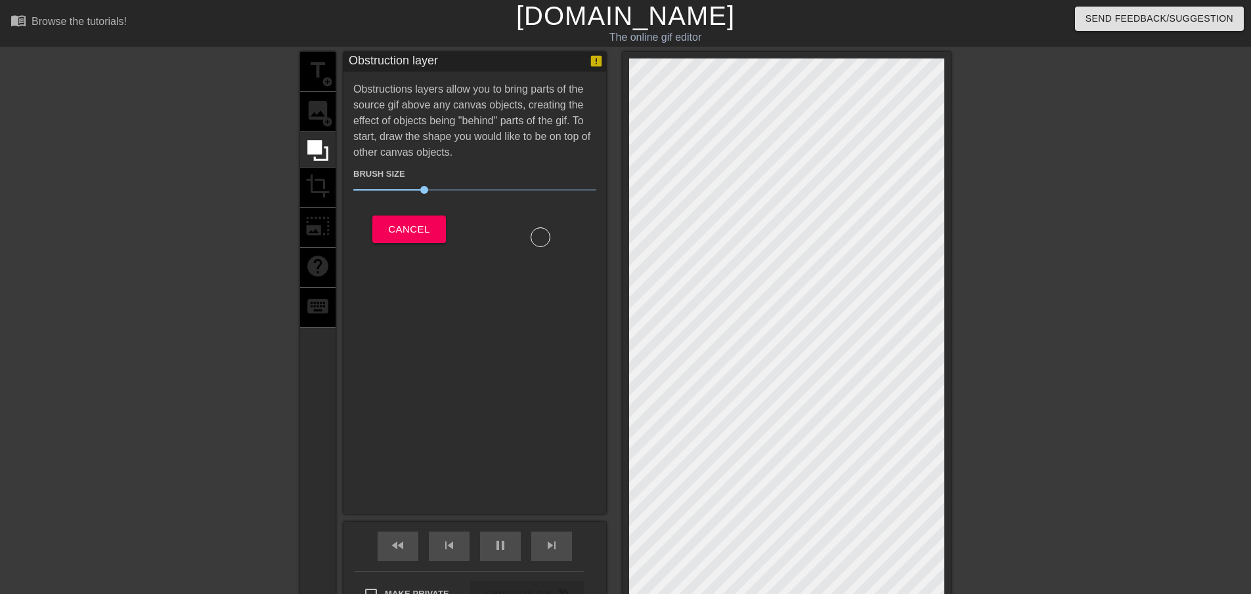
click at [317, 114] on div "title add_circle image add_circle crop photo_size_select_large help keyboard" at bounding box center [317, 340] width 35 height 577
click at [416, 225] on span "Cancel" at bounding box center [408, 229] width 41 height 17
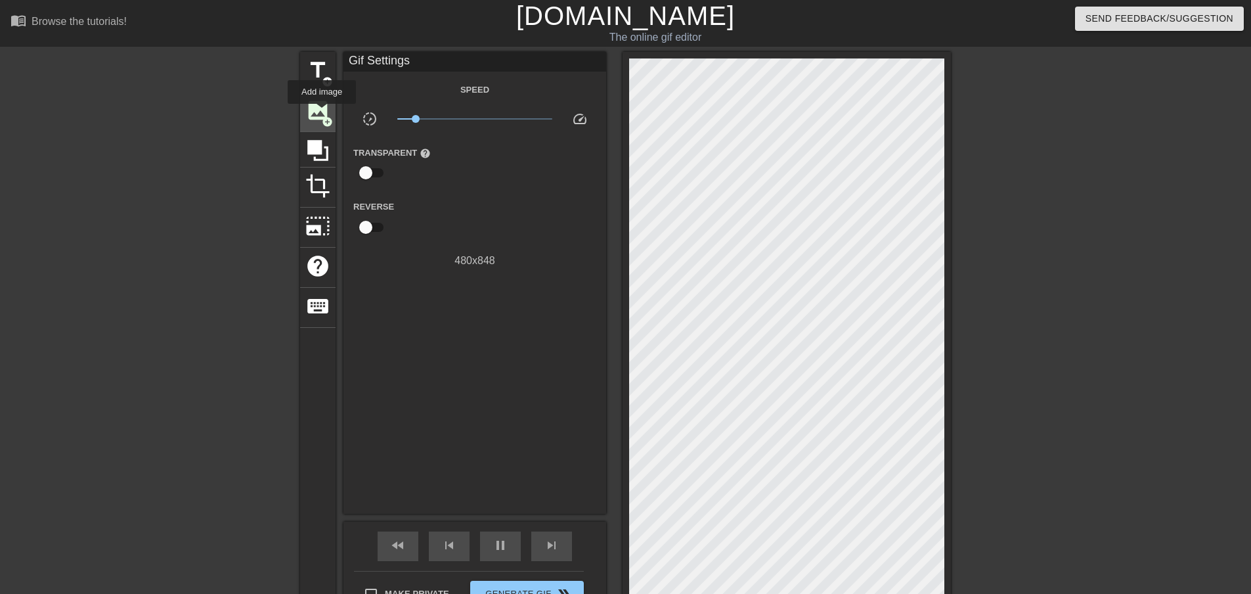
click at [322, 113] on span "image" at bounding box center [317, 110] width 25 height 25
drag, startPoint x: 584, startPoint y: 329, endPoint x: 986, endPoint y: 319, distance: 402.1
click at [986, 319] on div at bounding box center [1065, 249] width 197 height 394
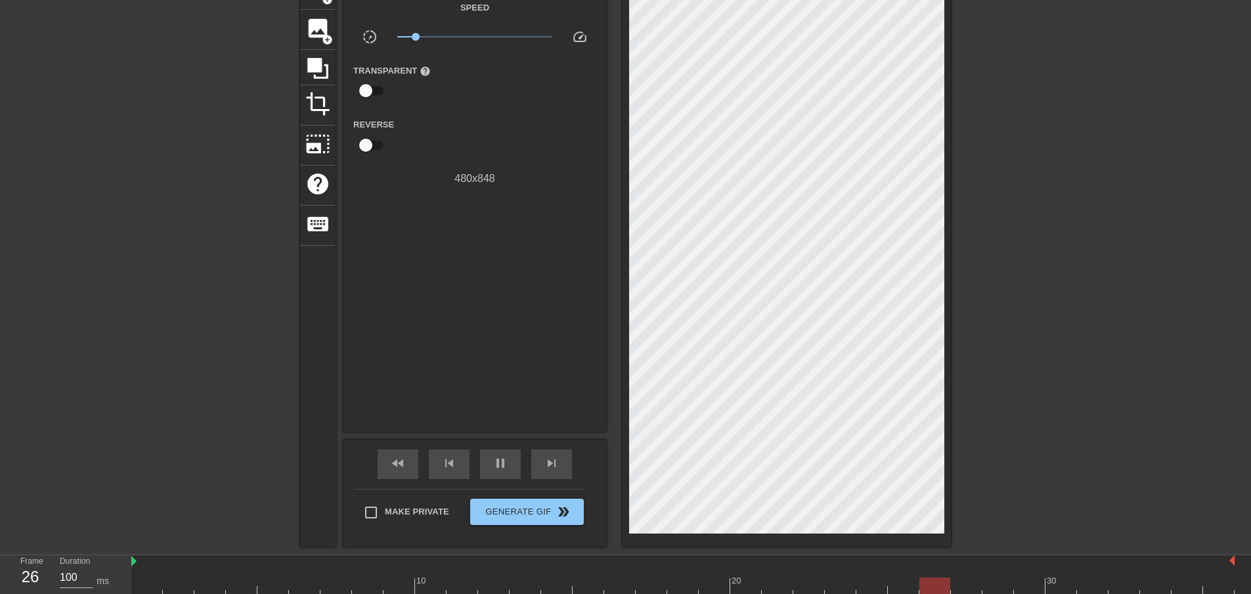
scroll to position [174, 0]
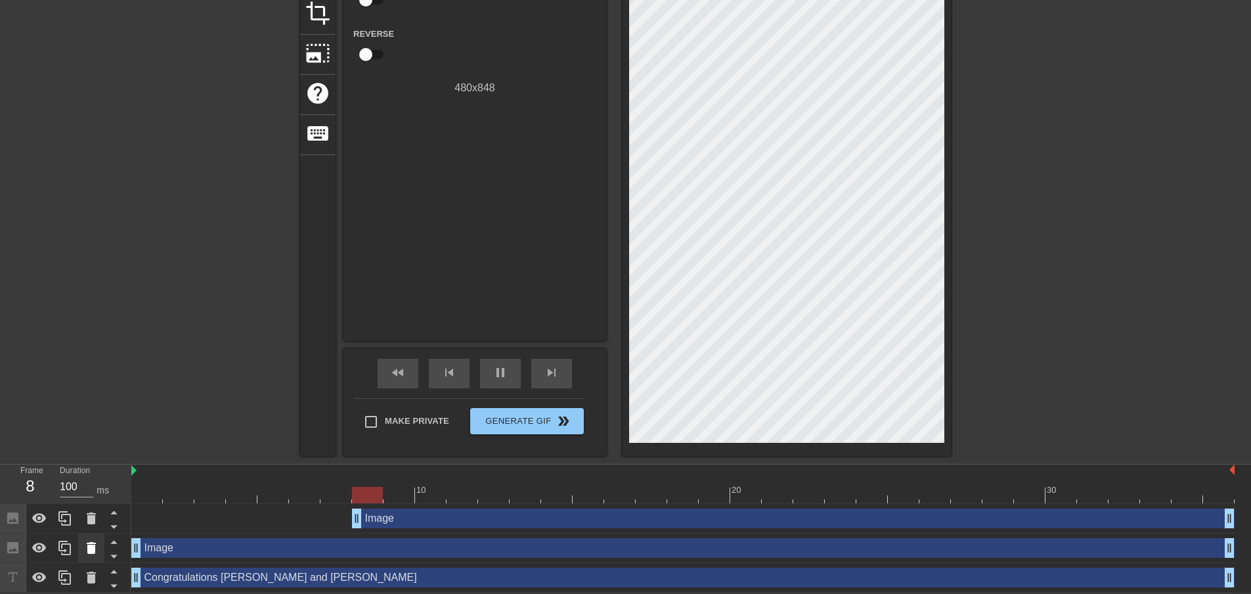
click at [96, 546] on icon at bounding box center [91, 548] width 16 height 16
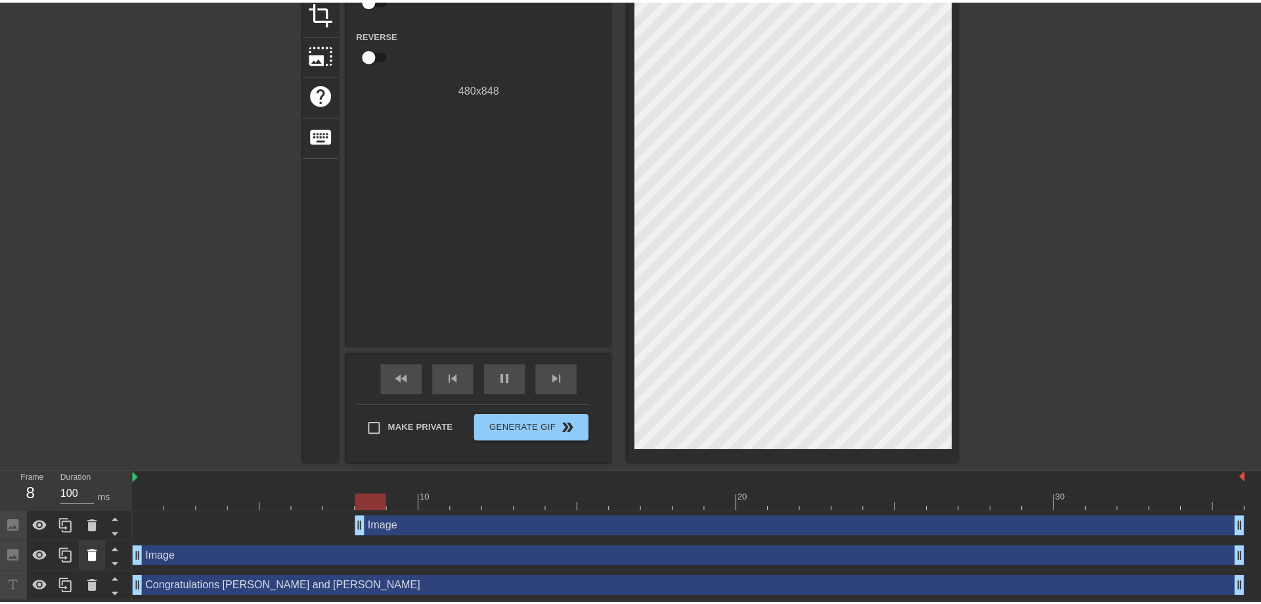
scroll to position [164, 0]
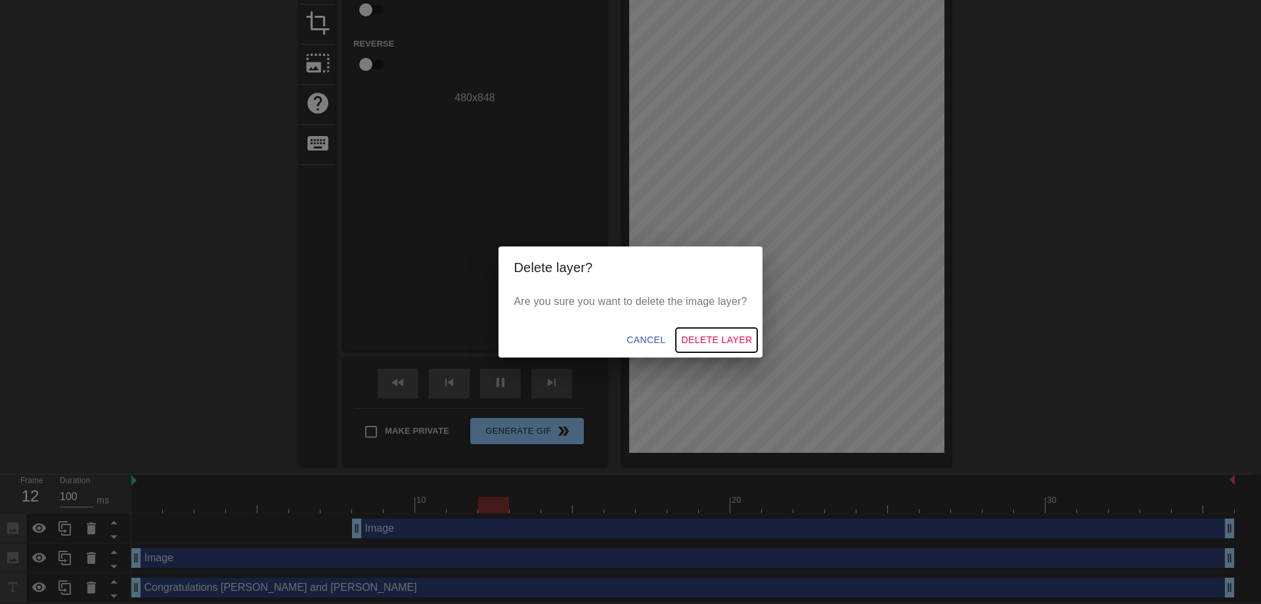
click at [731, 342] on span "Delete Layer" at bounding box center [716, 340] width 71 height 16
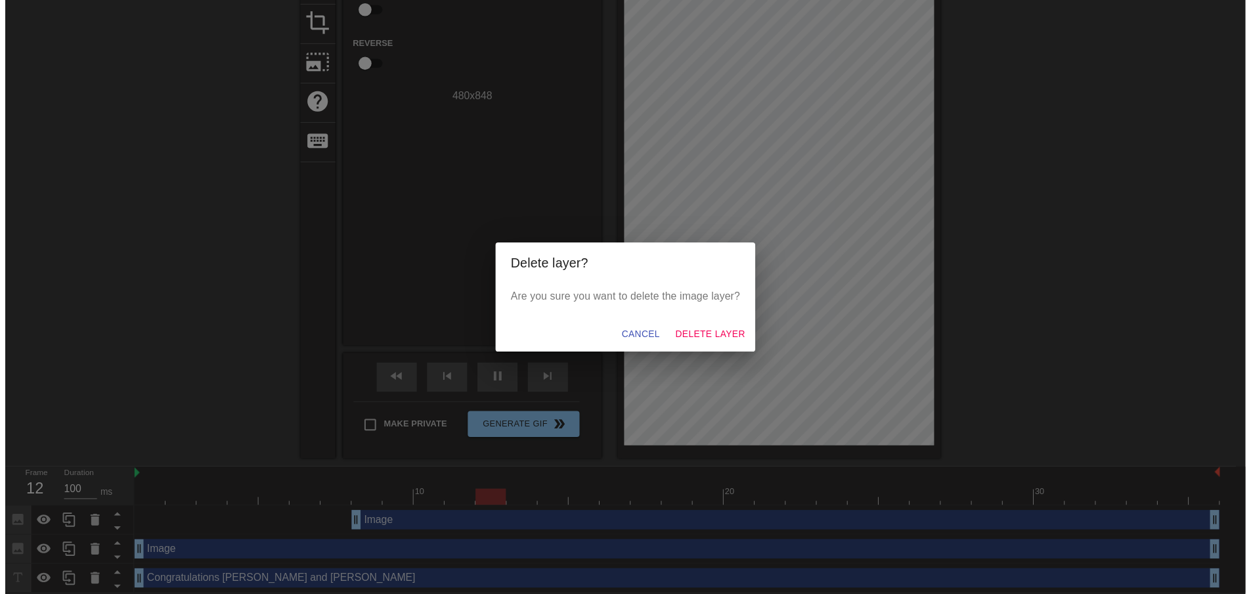
scroll to position [144, 0]
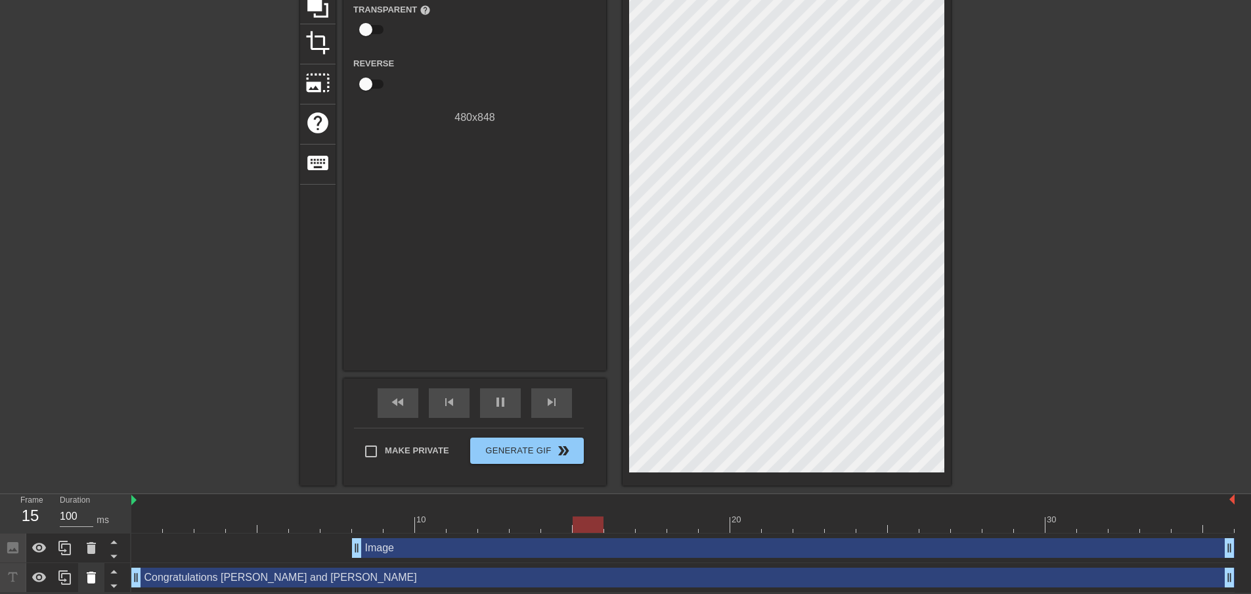
click at [95, 575] on icon at bounding box center [91, 577] width 16 height 16
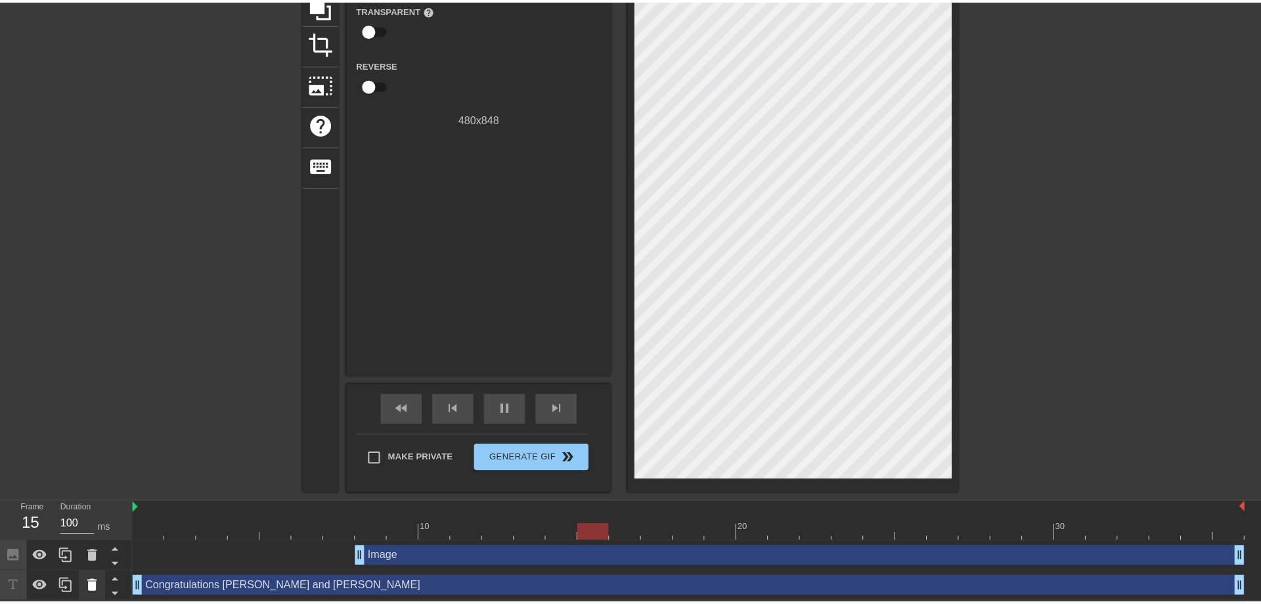
scroll to position [135, 0]
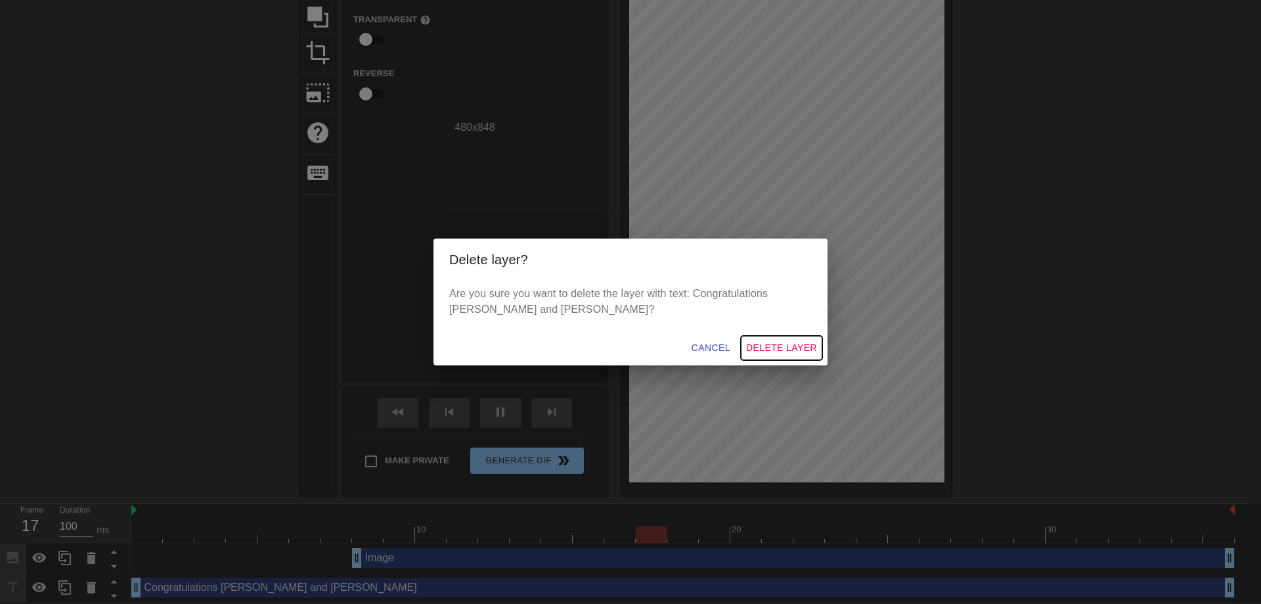
click at [774, 341] on span "Delete Layer" at bounding box center [781, 348] width 71 height 16
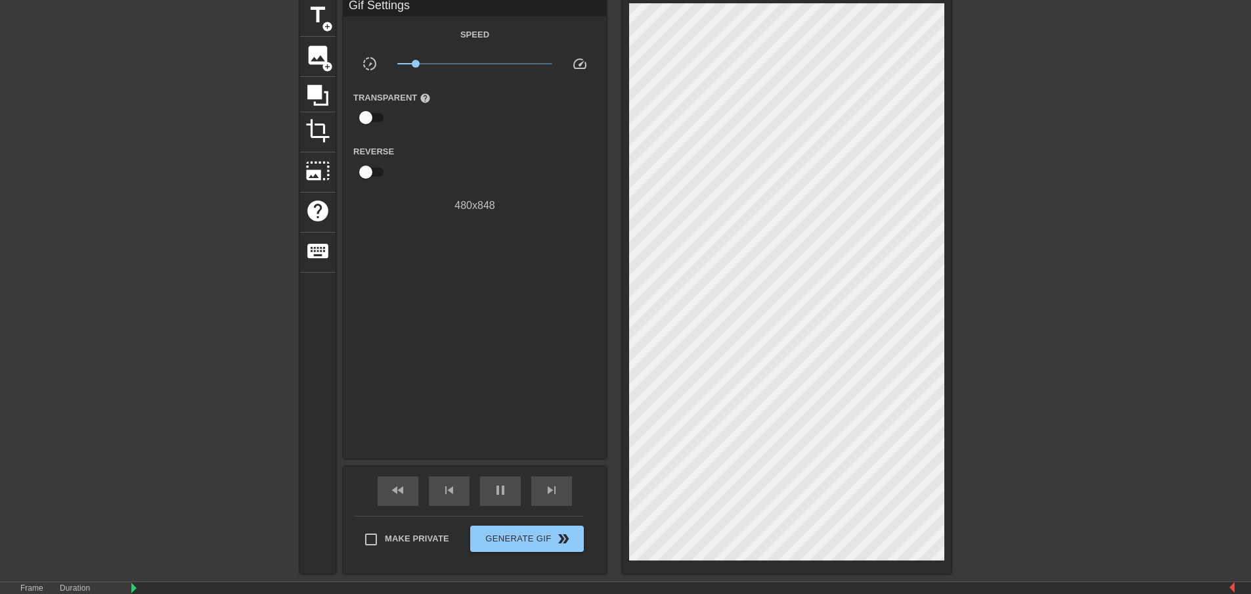
scroll to position [0, 0]
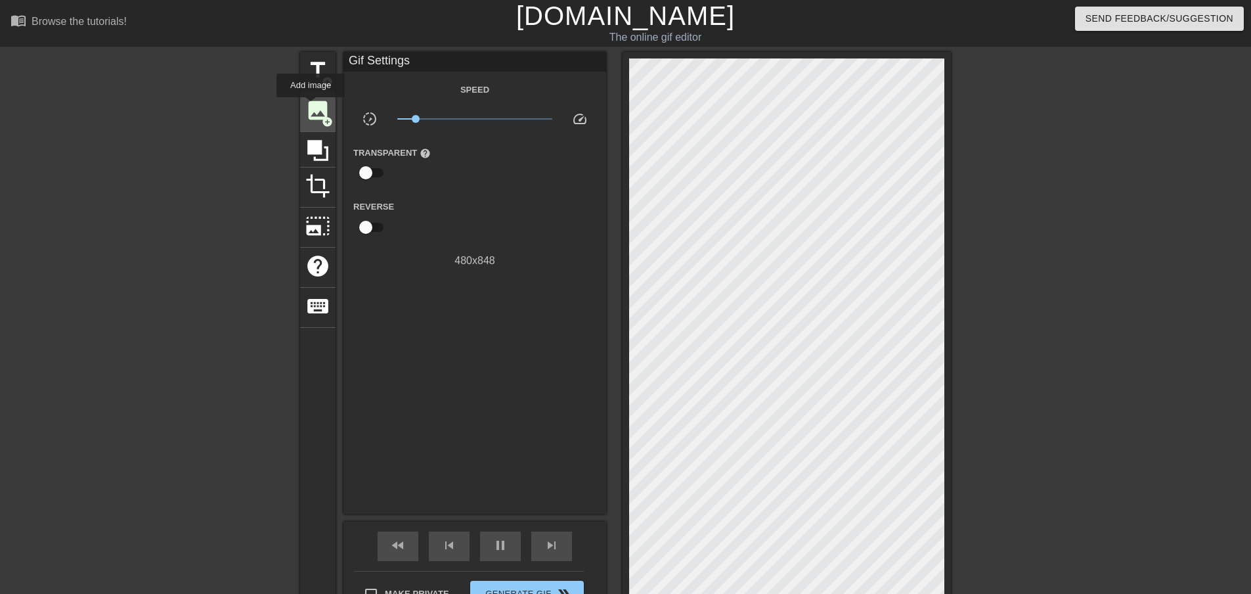
click at [311, 106] on span "image" at bounding box center [317, 110] width 25 height 25
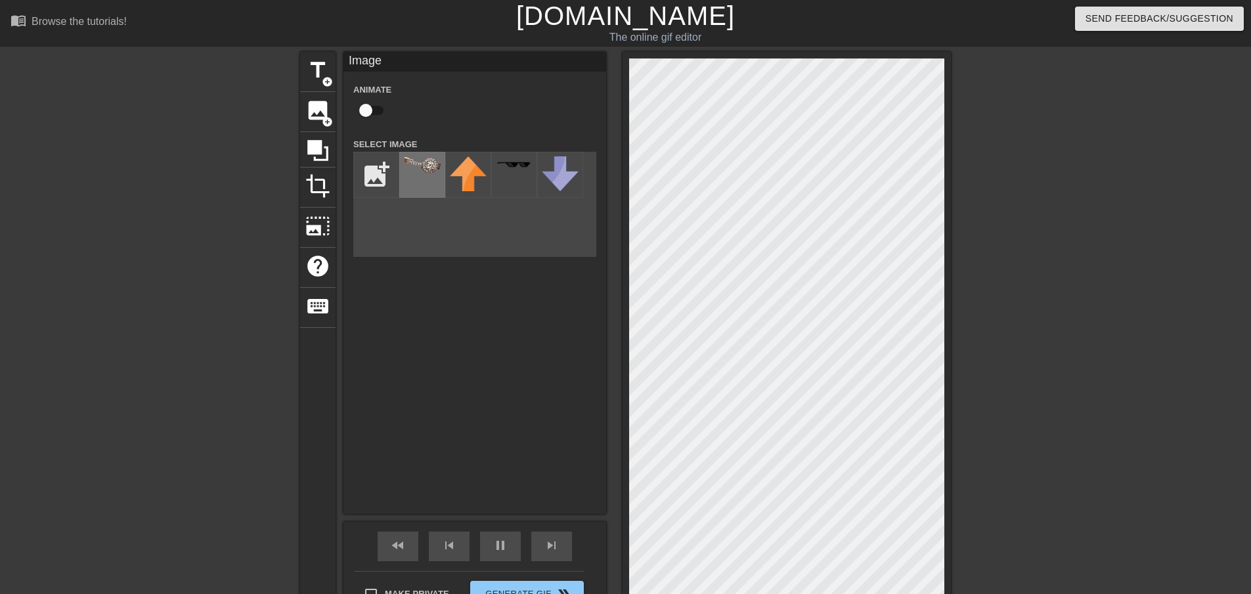
click at [415, 156] on div at bounding box center [422, 175] width 46 height 46
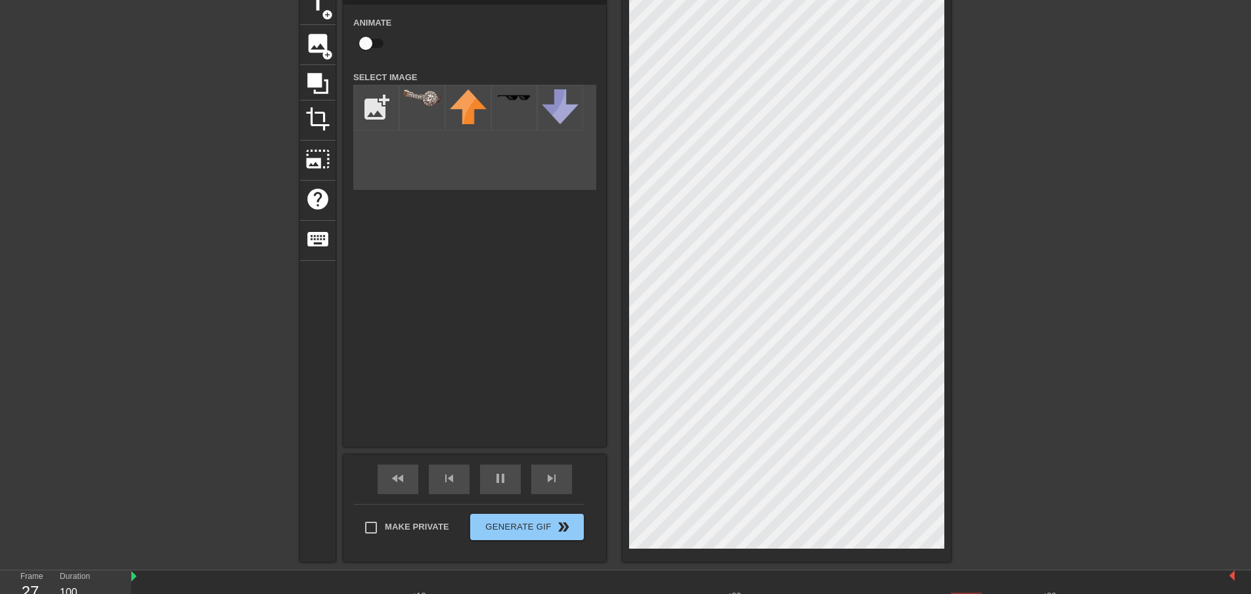
scroll to position [144, 0]
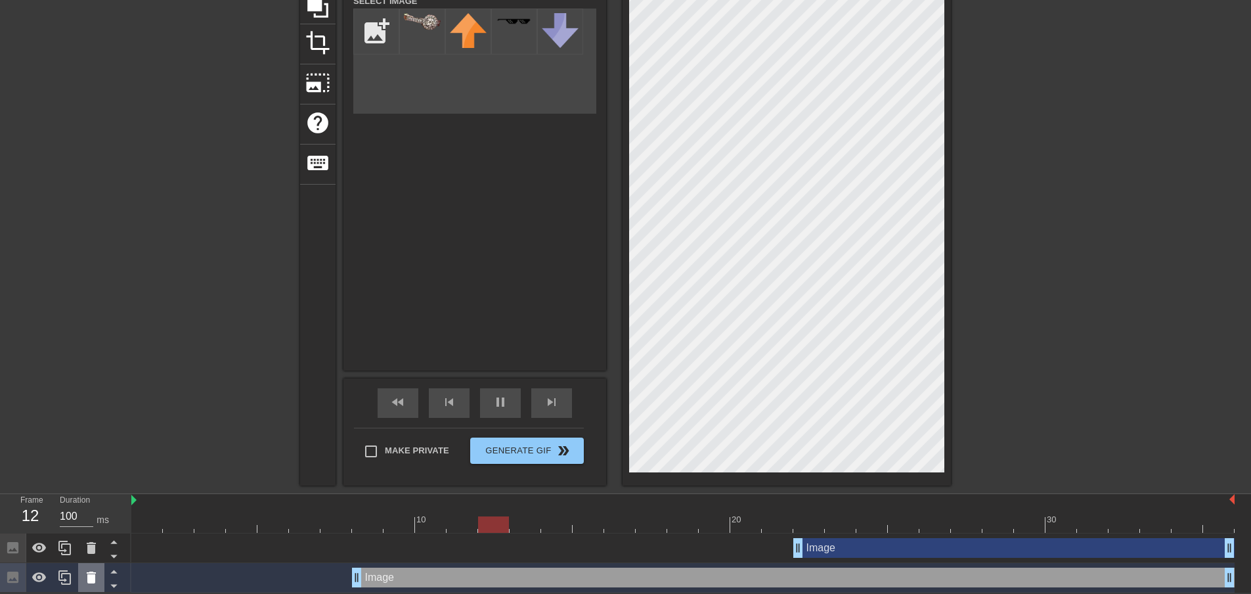
click at [92, 574] on icon at bounding box center [91, 577] width 9 height 12
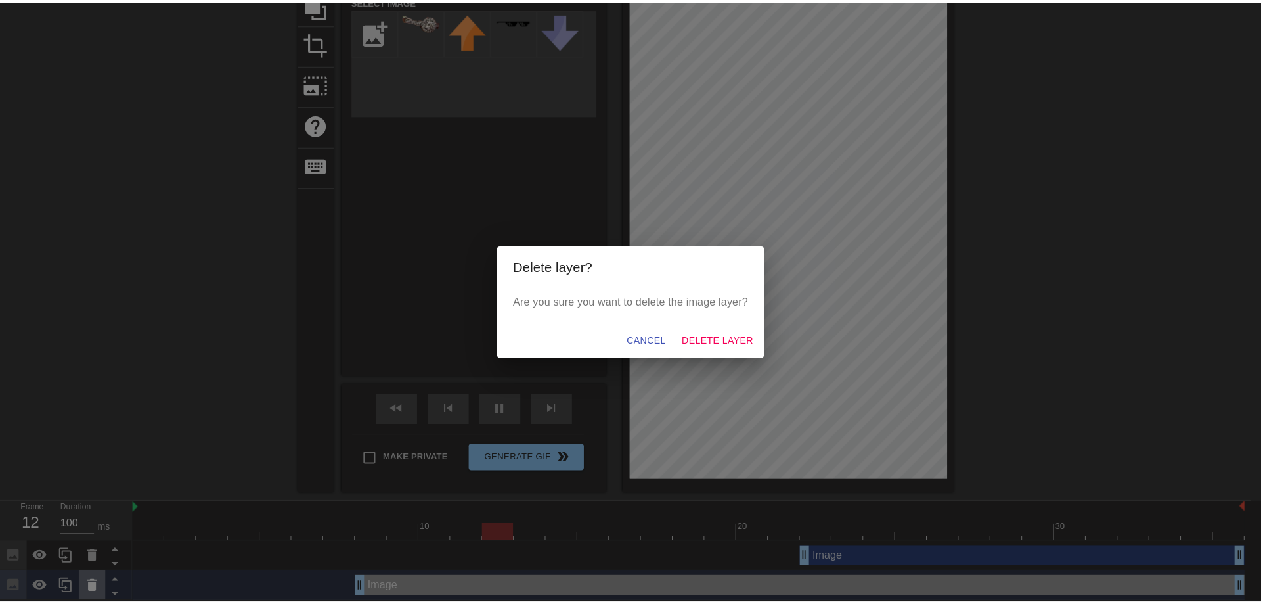
scroll to position [135, 0]
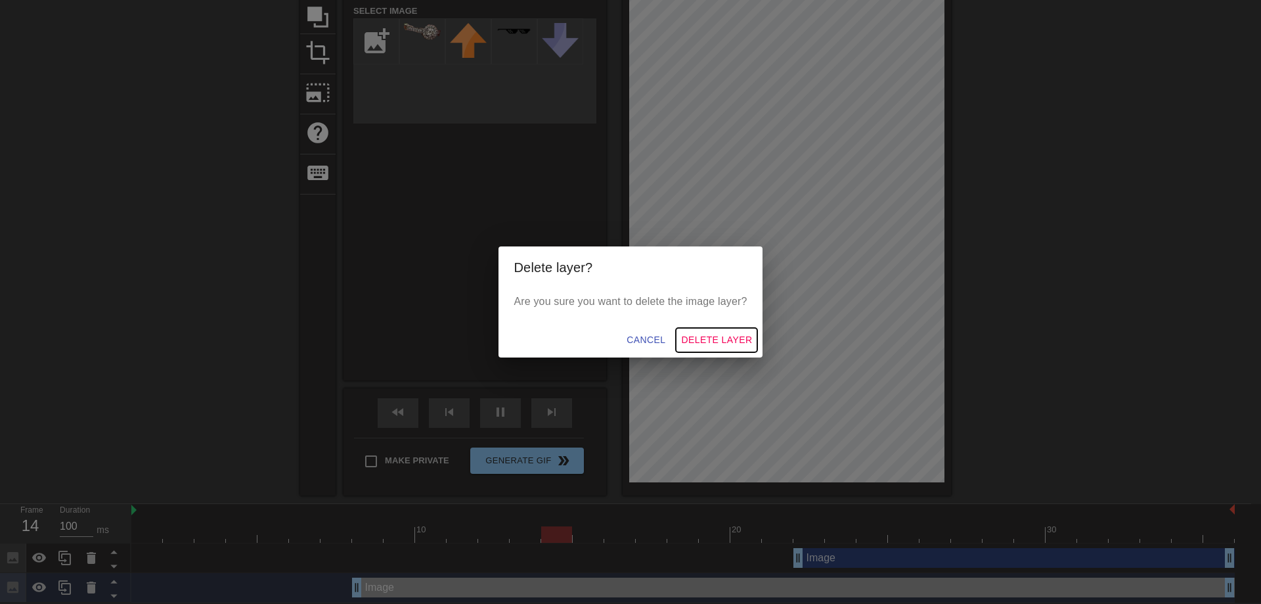
click at [749, 344] on span "Delete Layer" at bounding box center [716, 340] width 71 height 16
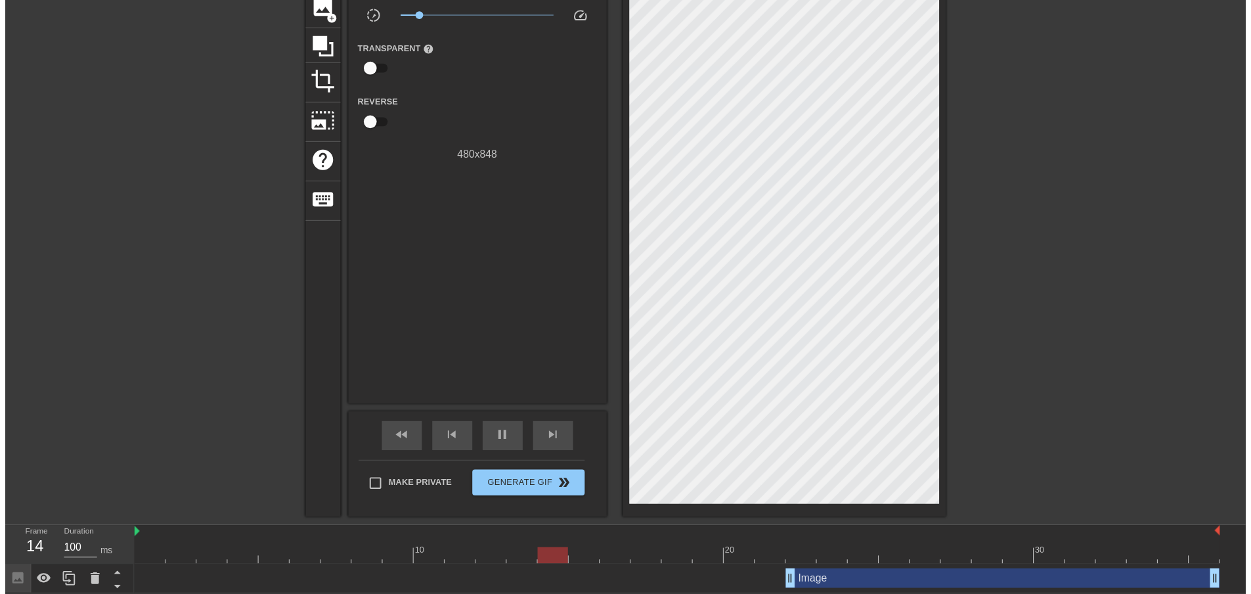
scroll to position [115, 0]
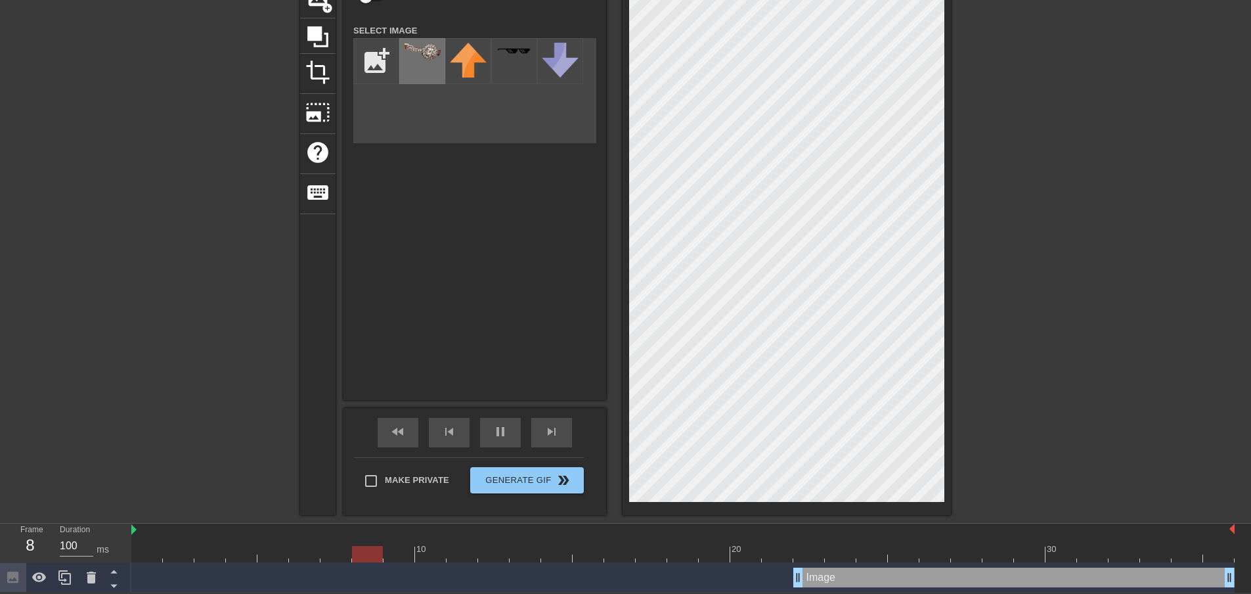
click at [424, 67] on div at bounding box center [422, 61] width 46 height 46
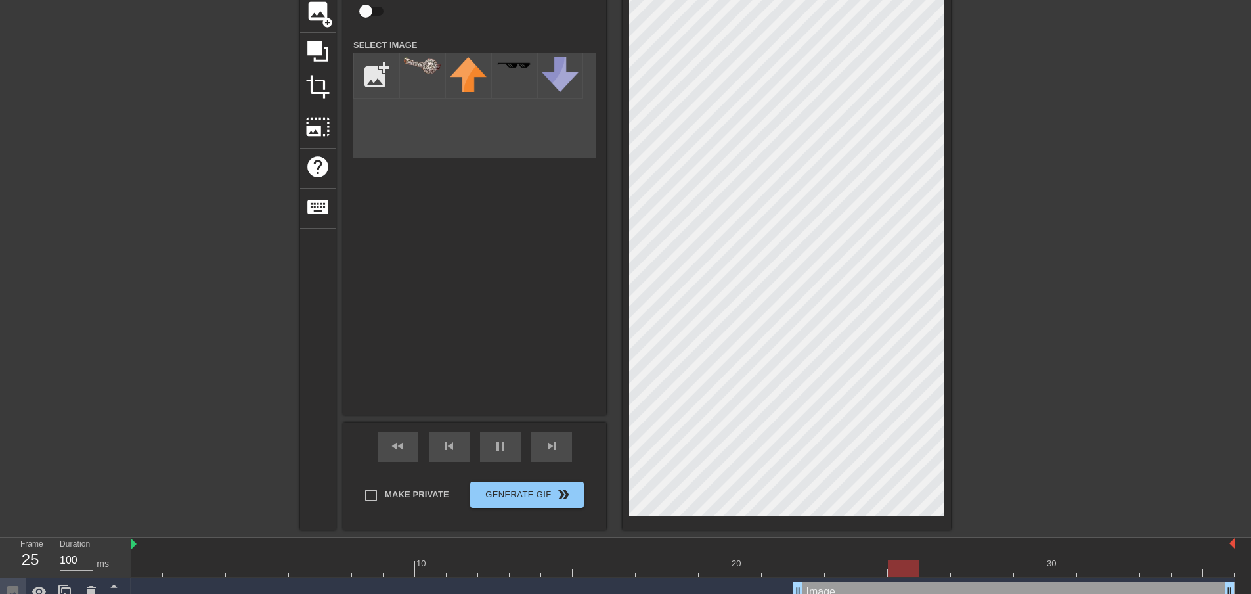
scroll to position [0, 0]
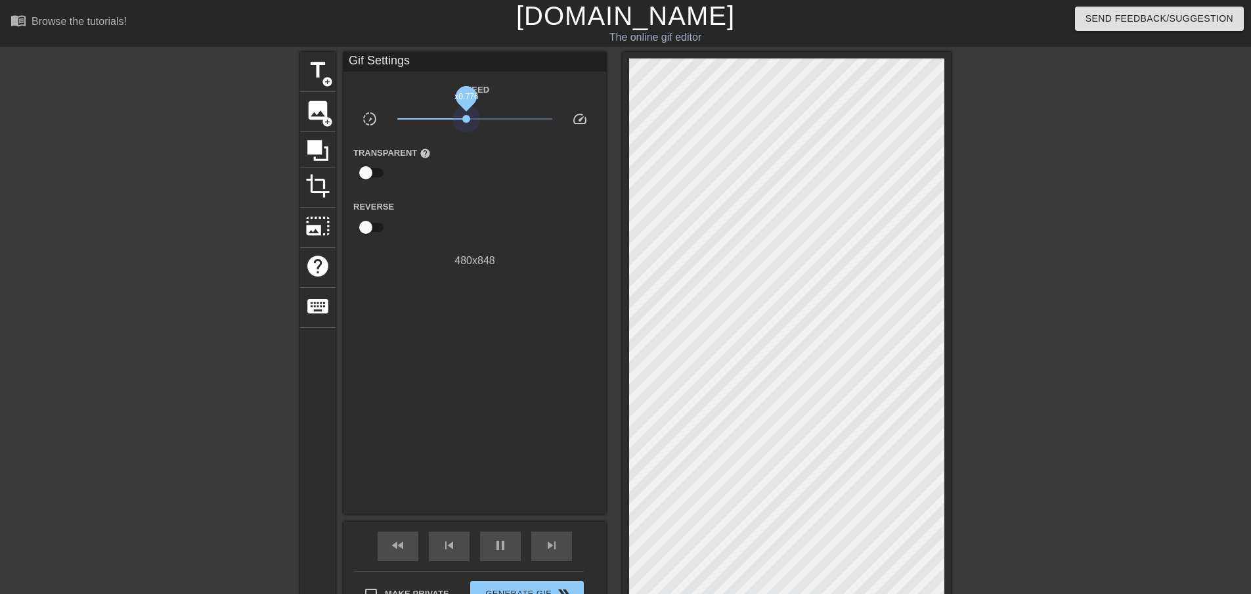
drag, startPoint x: 420, startPoint y: 121, endPoint x: 466, endPoint y: 131, distance: 47.7
click at [466, 131] on div "Speed slow_motion_video x0.776 speed Transparent help Reverse 480 x 848" at bounding box center [474, 174] width 243 height 187
click at [508, 537] on span "pause" at bounding box center [501, 545] width 16 height 16
click at [510, 548] on div "play_arrow" at bounding box center [500, 546] width 41 height 30
click at [510, 548] on div "pause" at bounding box center [500, 546] width 41 height 30
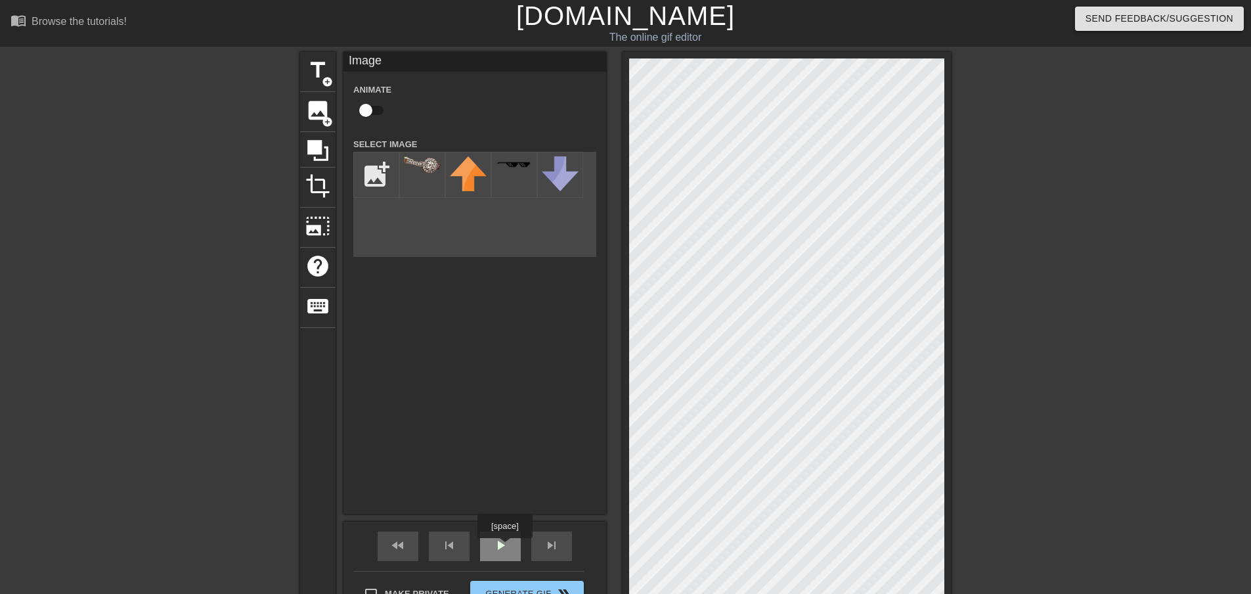
click at [504, 547] on span "play_arrow" at bounding box center [501, 545] width 16 height 16
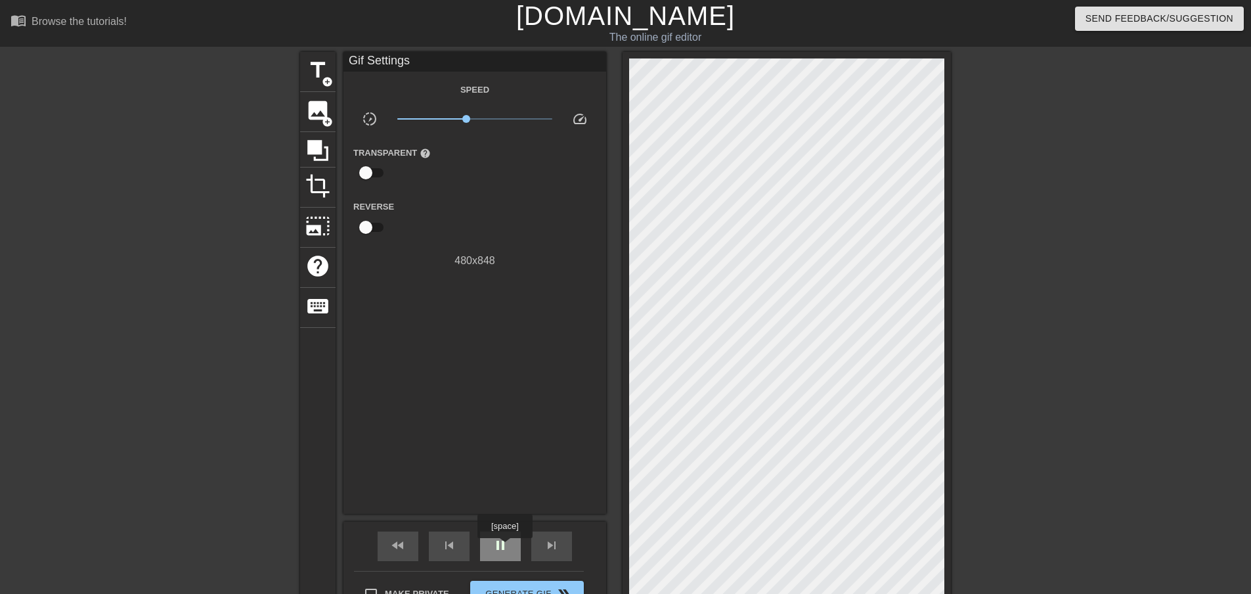
click at [504, 547] on span "pause" at bounding box center [501, 545] width 16 height 16
click at [506, 551] on span "play_arrow" at bounding box center [501, 545] width 16 height 16
click at [506, 551] on span "pause" at bounding box center [501, 545] width 16 height 16
click at [506, 551] on span "play_arrow" at bounding box center [501, 545] width 16 height 16
click at [506, 551] on span "pause" at bounding box center [501, 545] width 16 height 16
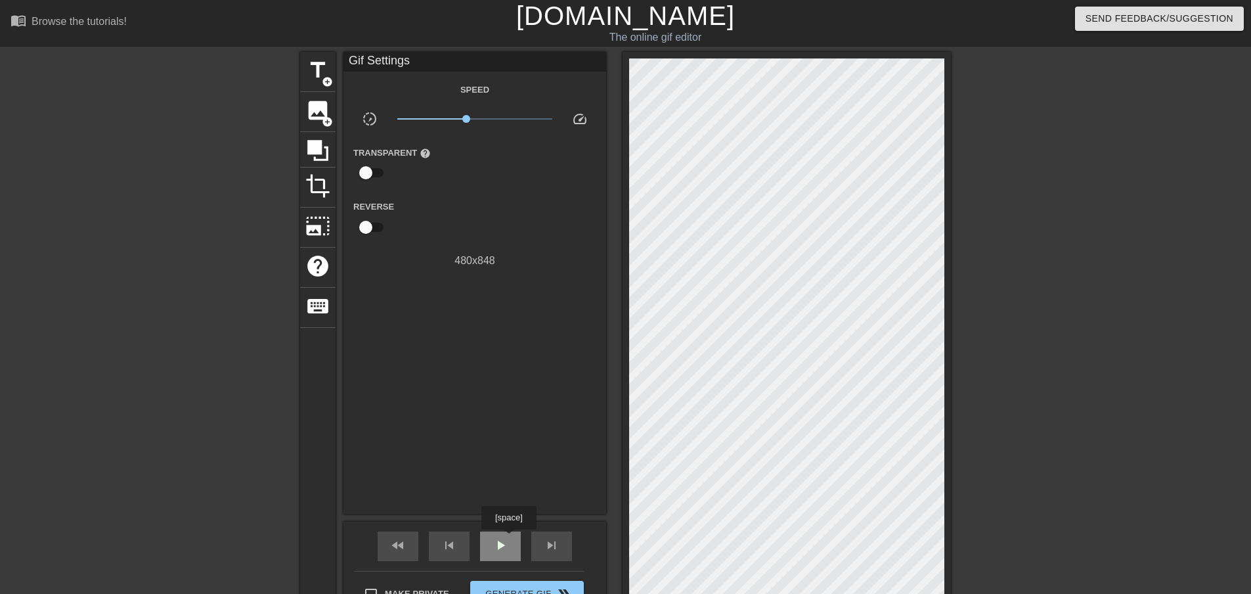
click at [508, 539] on div "play_arrow" at bounding box center [500, 546] width 41 height 30
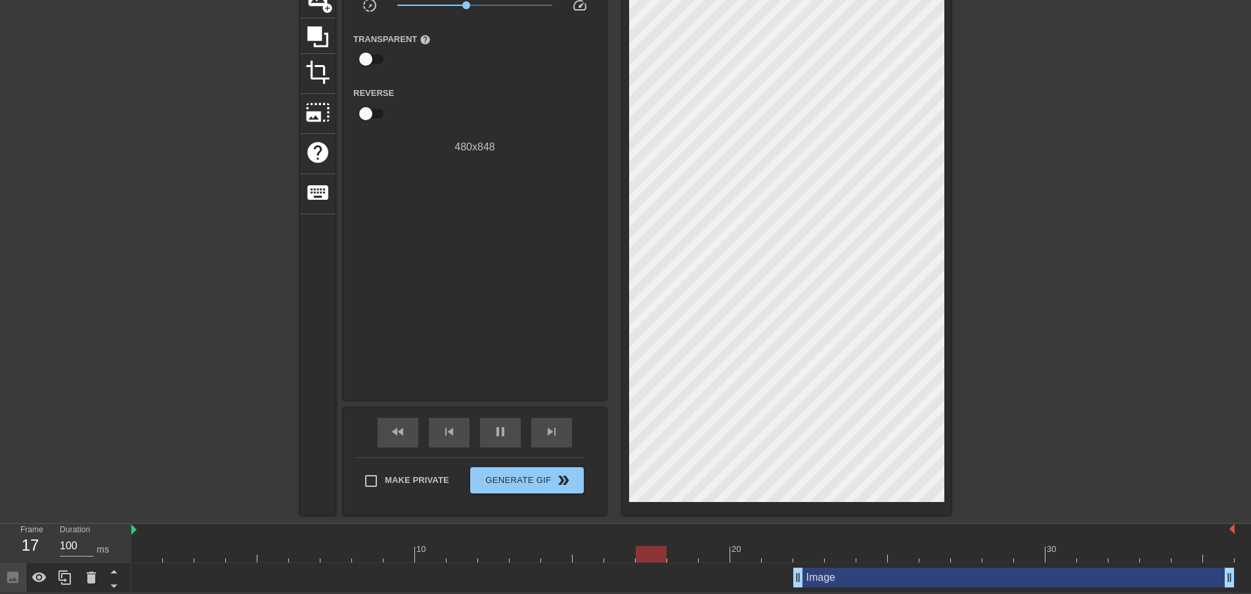
scroll to position [115, 0]
click at [36, 574] on icon at bounding box center [39, 577] width 14 height 10
click at [62, 574] on icon at bounding box center [64, 577] width 12 height 14
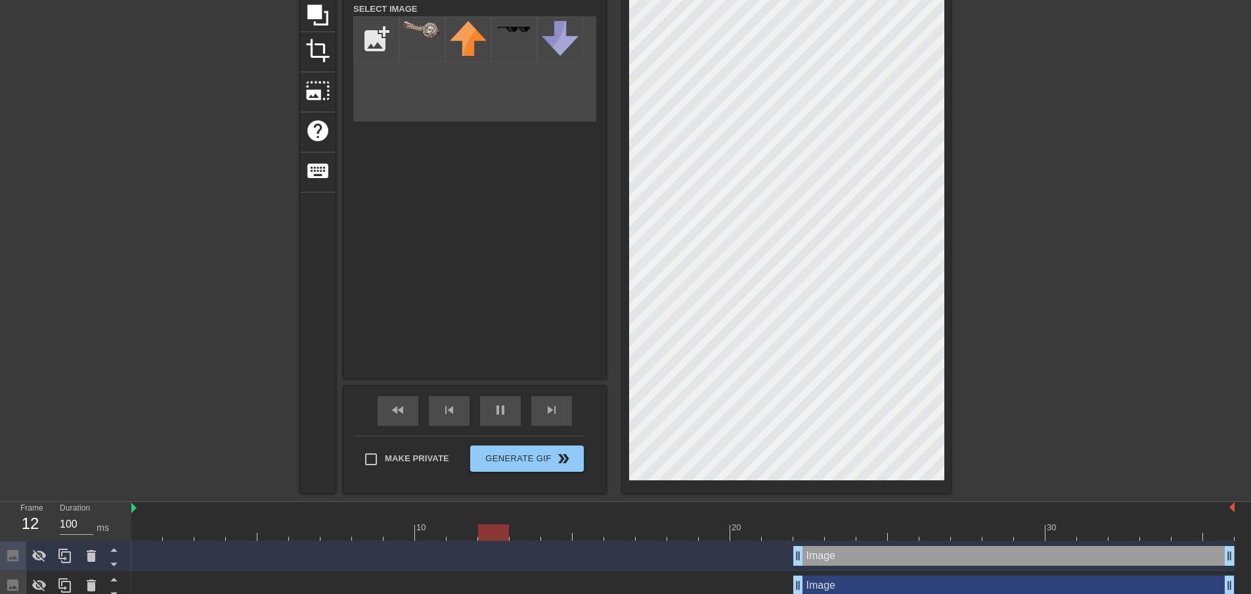
scroll to position [144, 0]
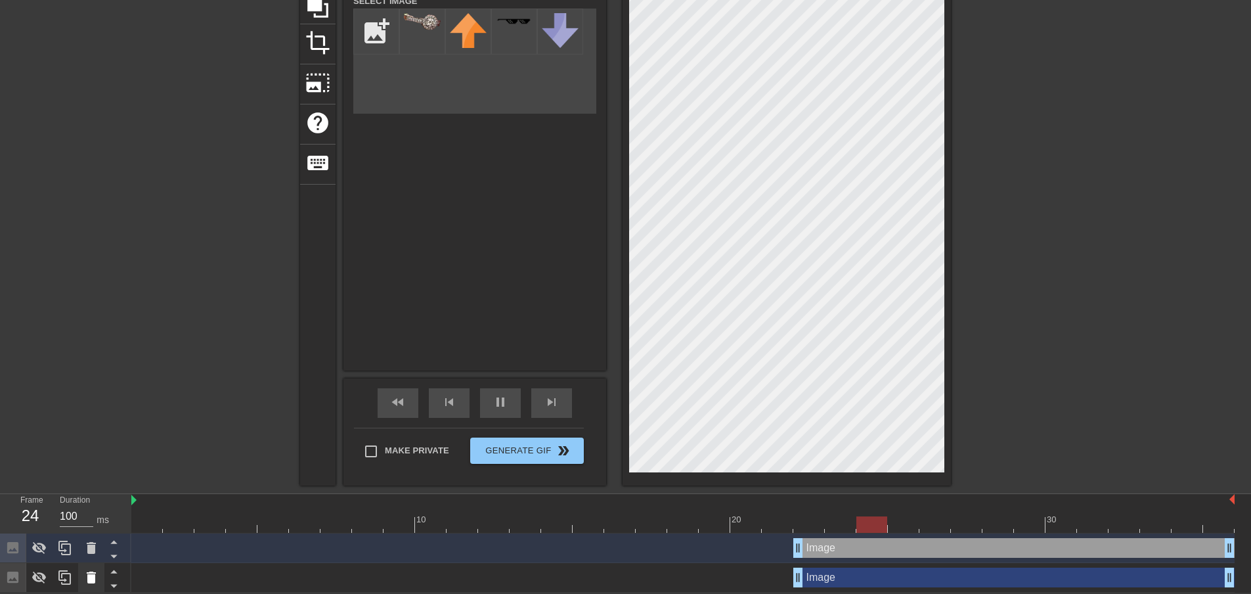
click at [88, 583] on icon at bounding box center [91, 577] width 16 height 16
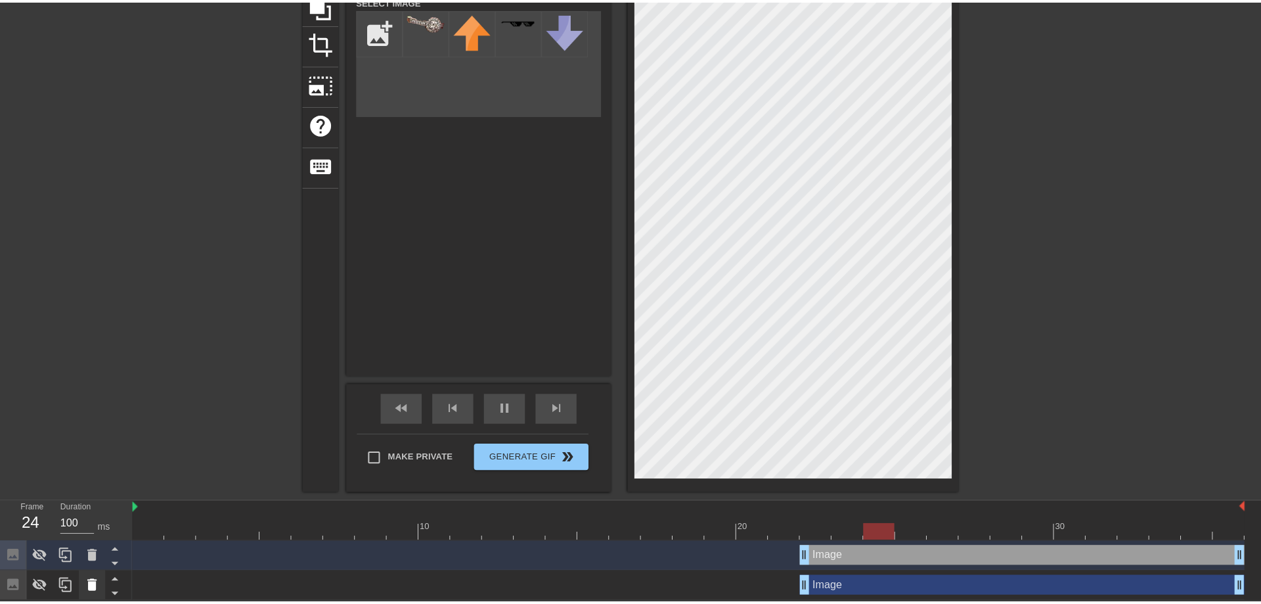
scroll to position [135, 0]
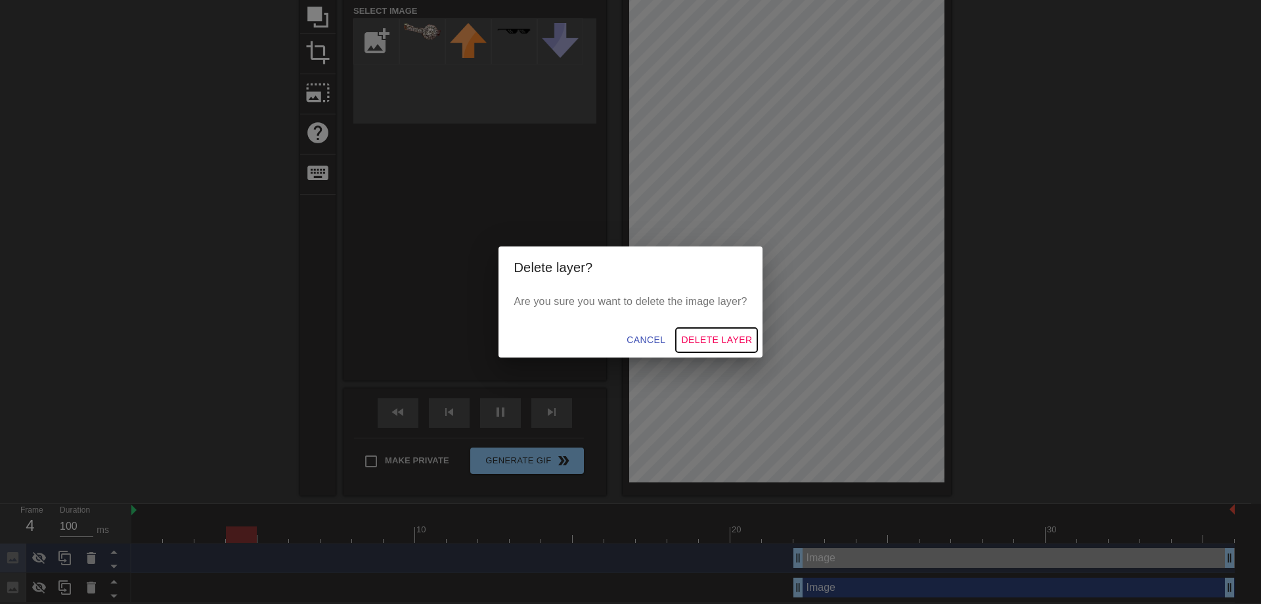
click at [727, 345] on span "Delete Layer" at bounding box center [716, 340] width 71 height 16
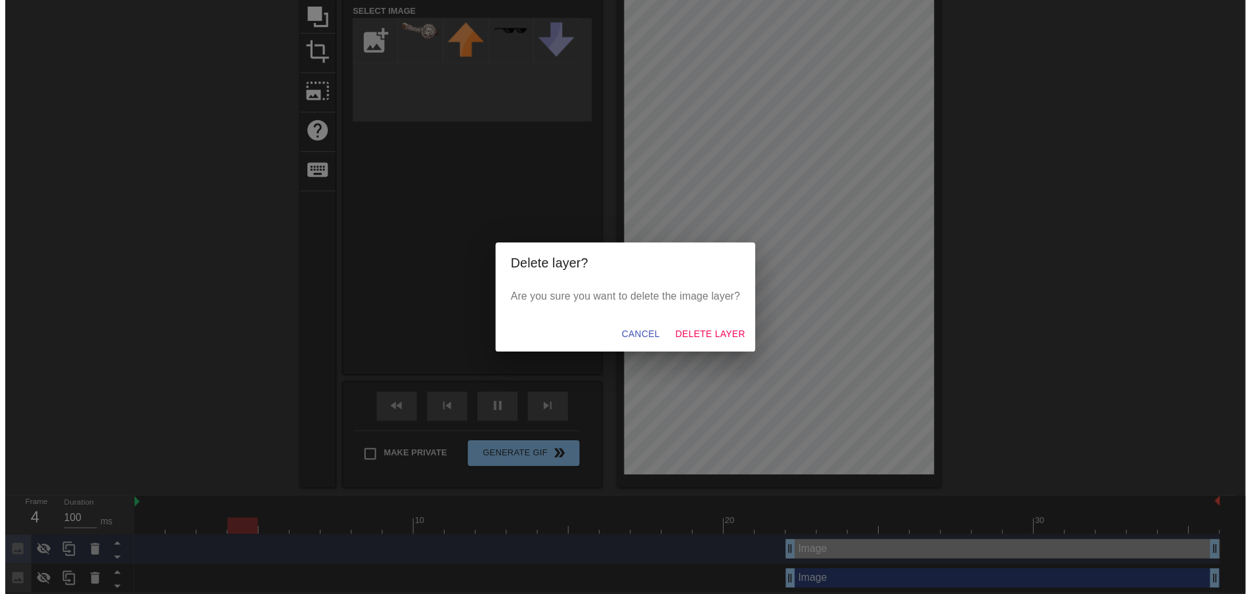
scroll to position [115, 0]
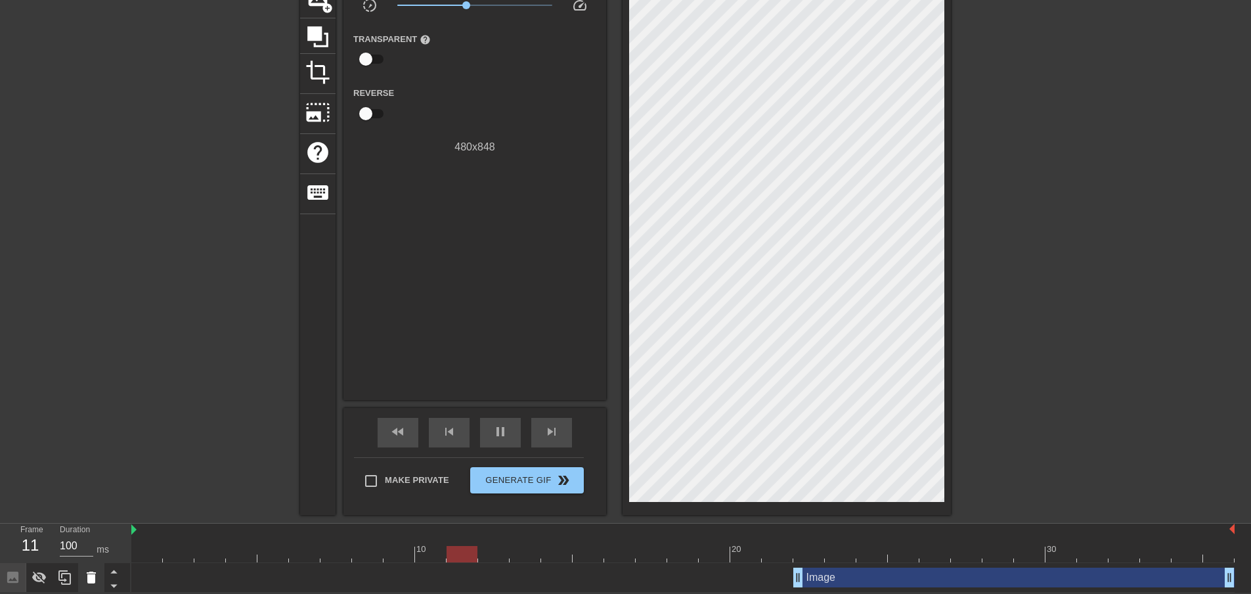
click at [91, 579] on icon at bounding box center [91, 577] width 9 height 12
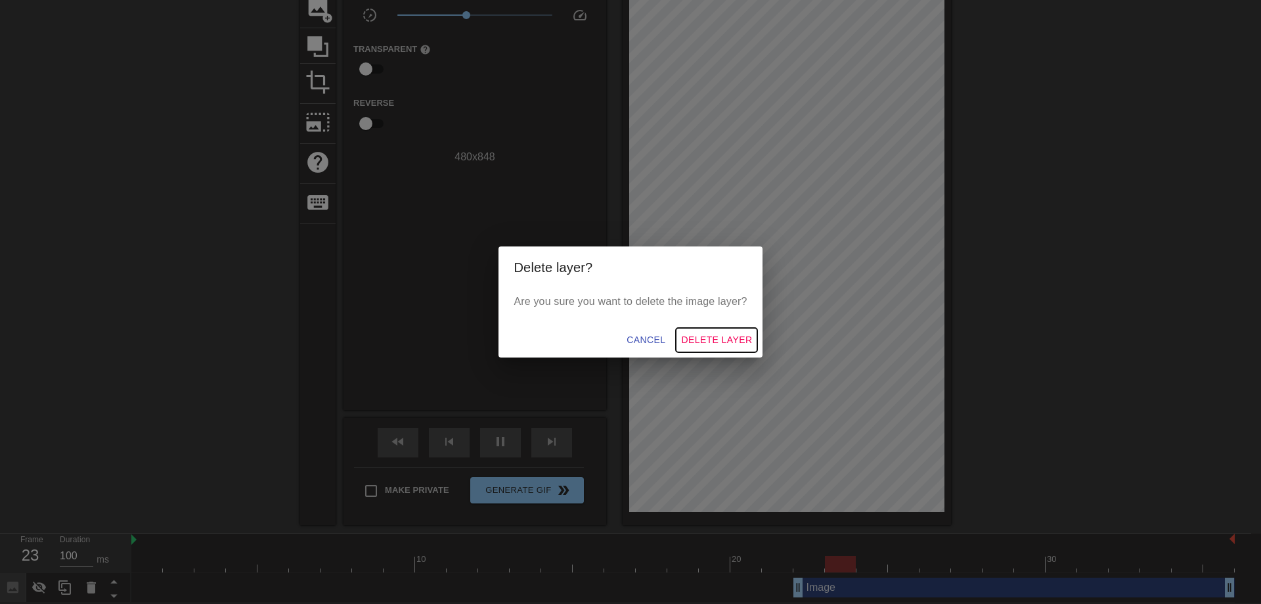
click at [689, 336] on span "Delete Layer" at bounding box center [716, 340] width 71 height 16
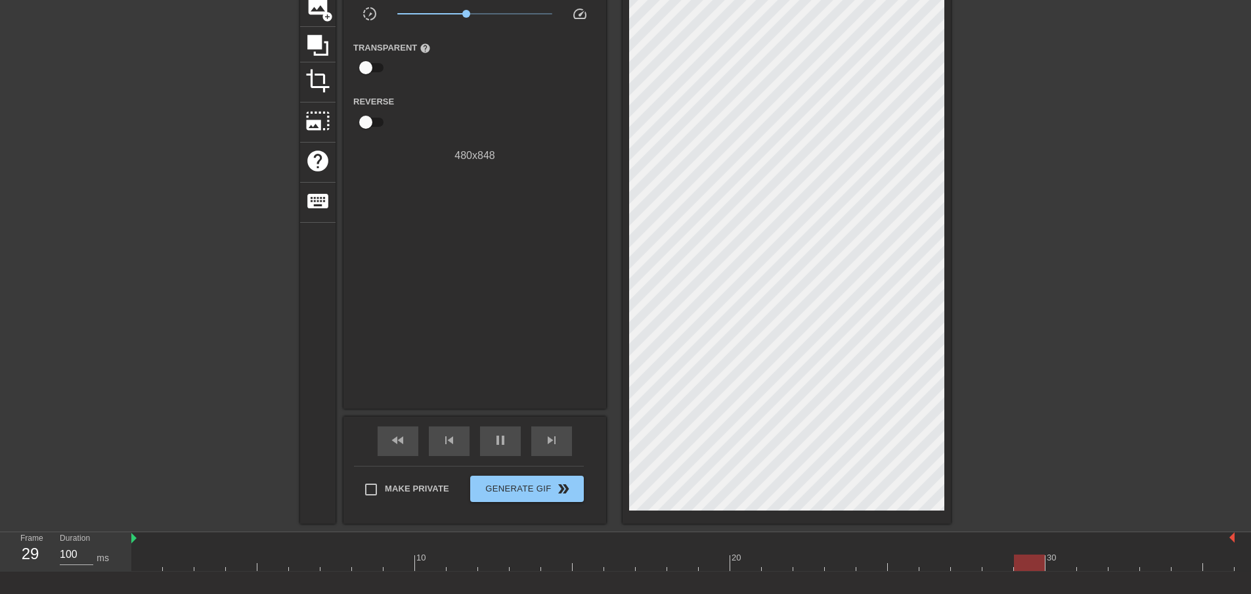
scroll to position [0, 0]
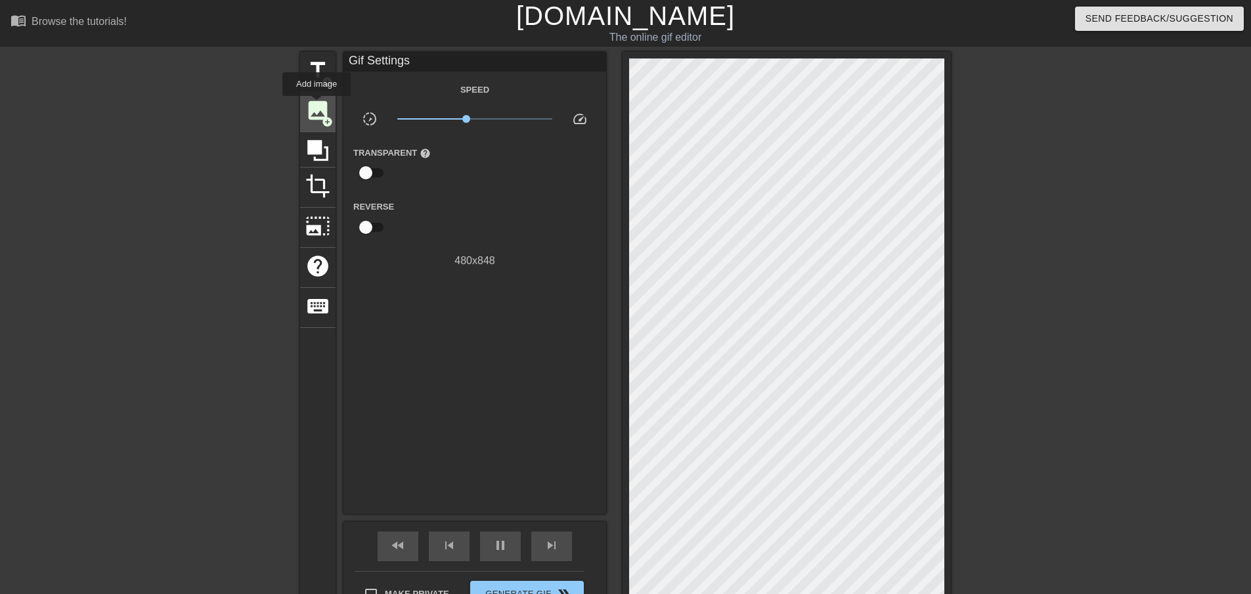
click at [301, 111] on div "image add_circle" at bounding box center [317, 112] width 35 height 40
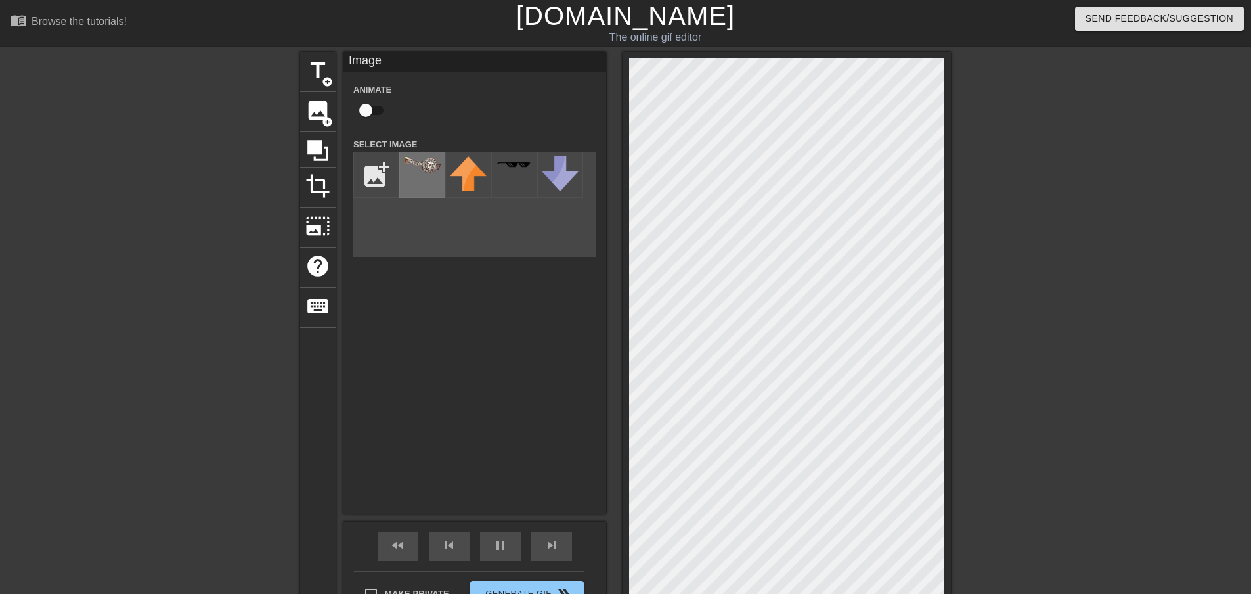
click at [420, 167] on img at bounding box center [422, 164] width 37 height 17
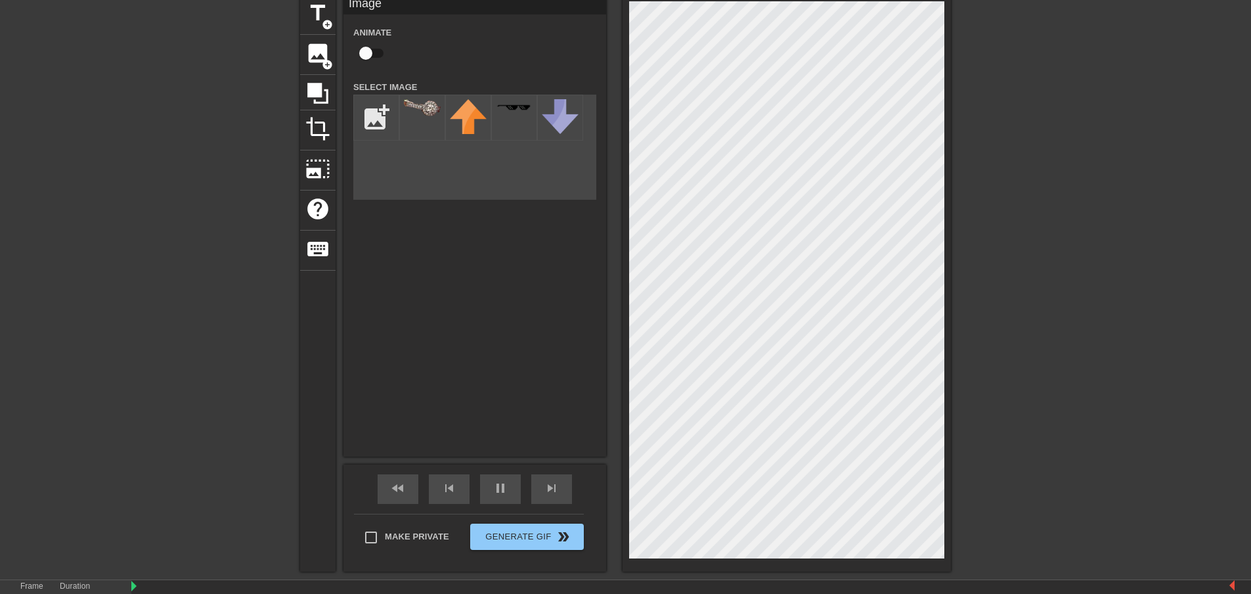
scroll to position [115, 0]
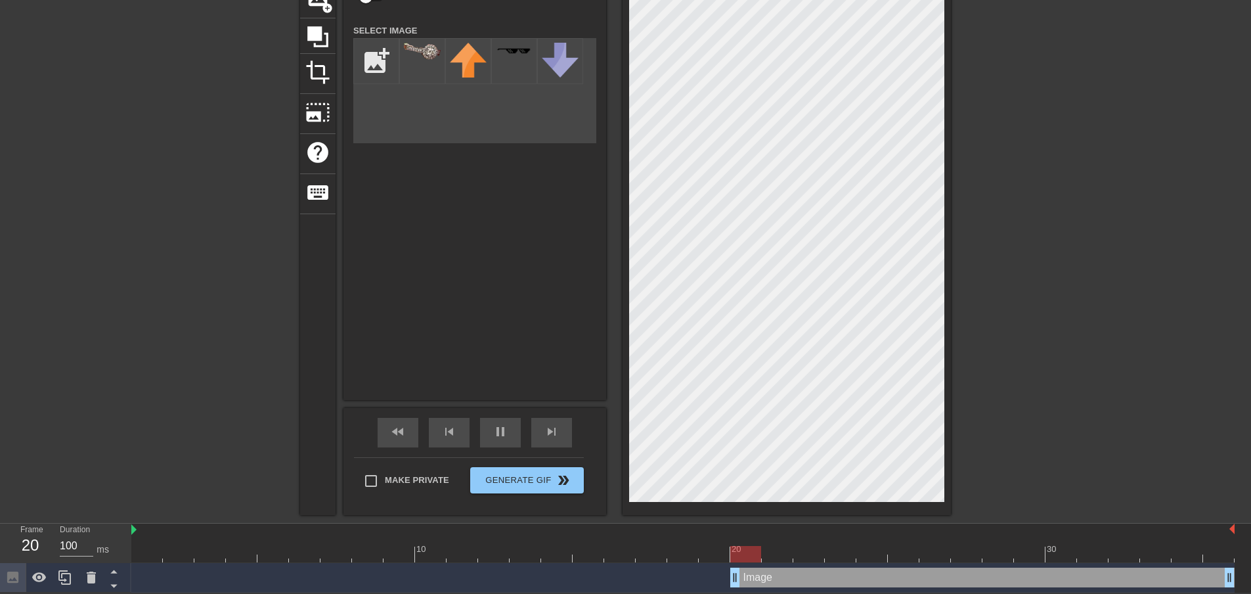
drag, startPoint x: 137, startPoint y: 582, endPoint x: 722, endPoint y: 591, distance: 585.2
click at [722, 591] on html "menu_book Browse the tutorials! [DOMAIN_NAME] The online gif editor Send Feedba…" at bounding box center [625, 239] width 1251 height 706
click at [502, 431] on span "pause" at bounding box center [501, 432] width 16 height 16
click at [976, 308] on div at bounding box center [1065, 135] width 197 height 394
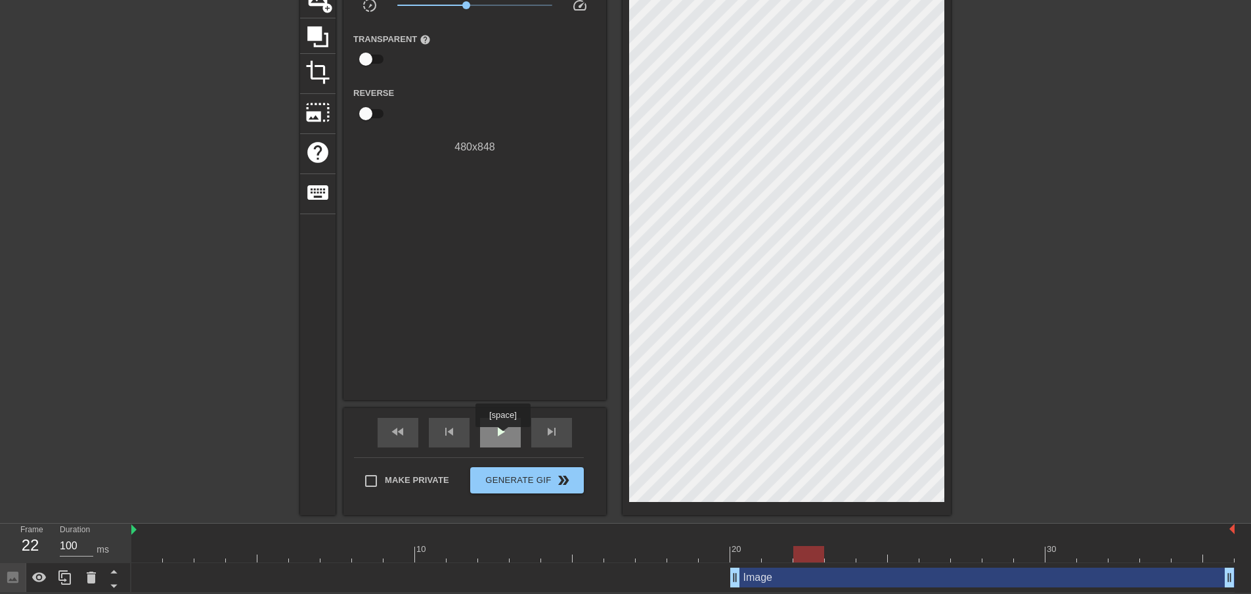
click at [502, 436] on span "play_arrow" at bounding box center [501, 432] width 16 height 16
click at [24, 546] on div "7" at bounding box center [30, 545] width 20 height 24
click at [24, 546] on div "13" at bounding box center [30, 545] width 20 height 24
click at [24, 546] on div "15" at bounding box center [30, 545] width 20 height 24
click at [556, 437] on span "skip_next" at bounding box center [552, 432] width 16 height 16
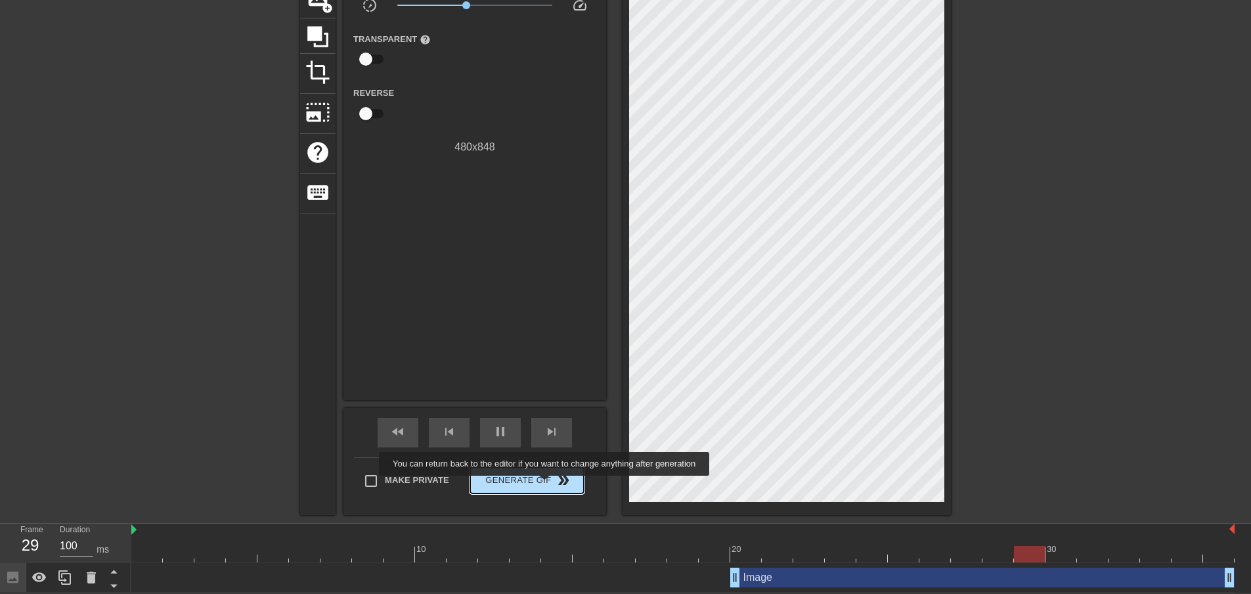
click at [546, 483] on span "Generate Gif double_arrow" at bounding box center [526, 480] width 103 height 16
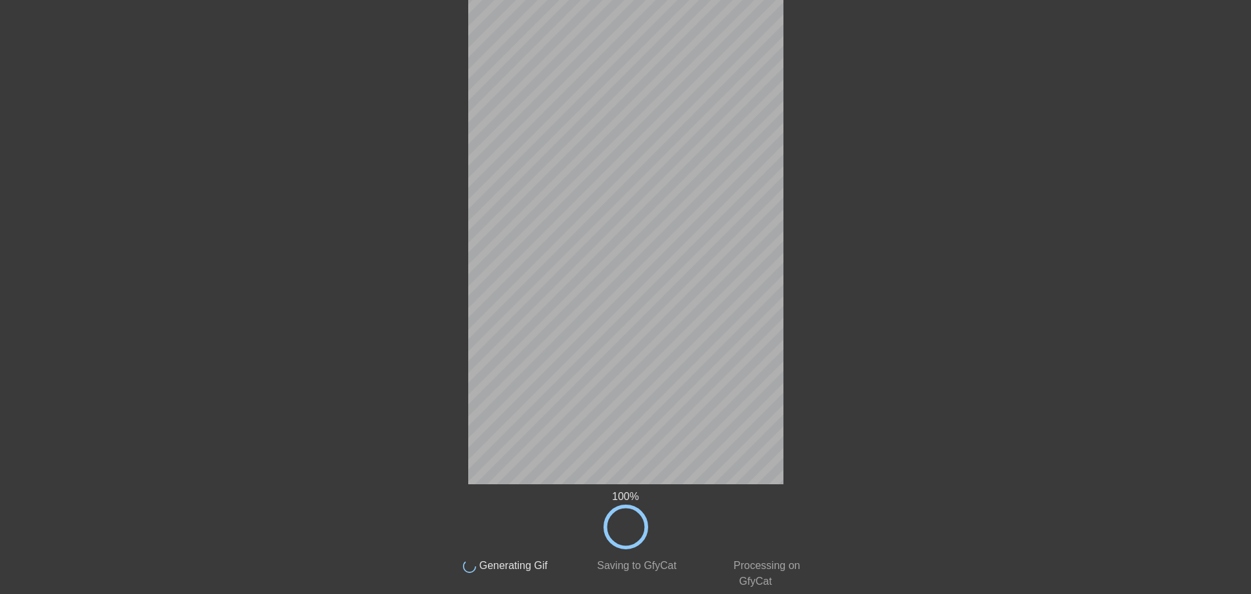
scroll to position [0, 0]
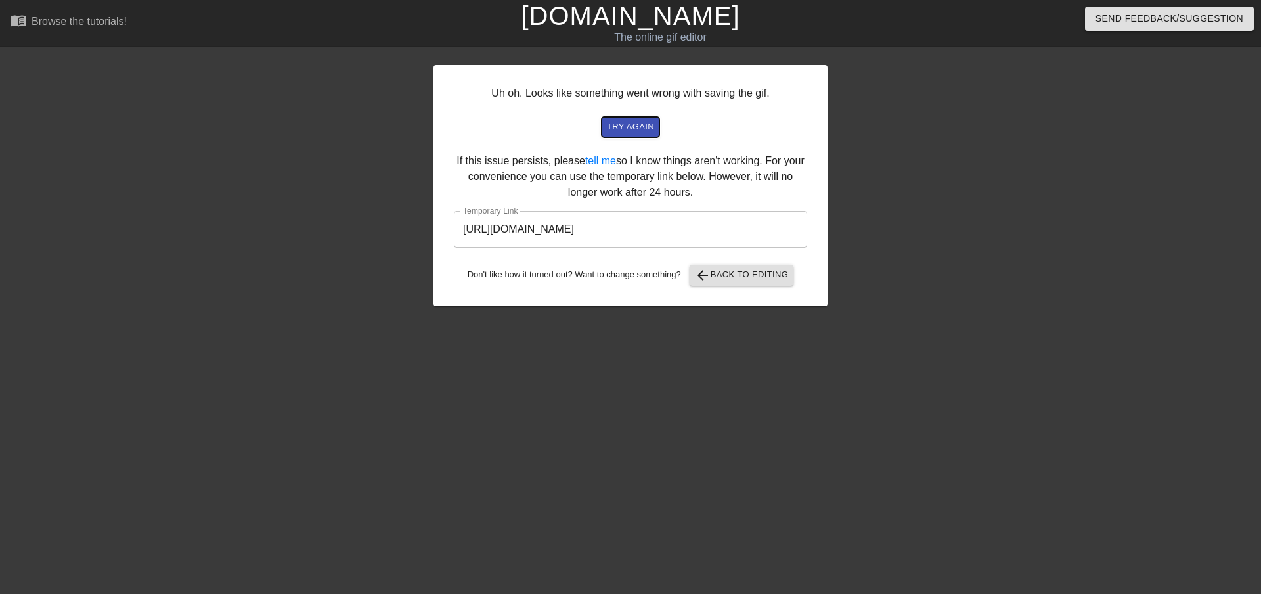
click at [636, 132] on span "try again" at bounding box center [630, 127] width 47 height 15
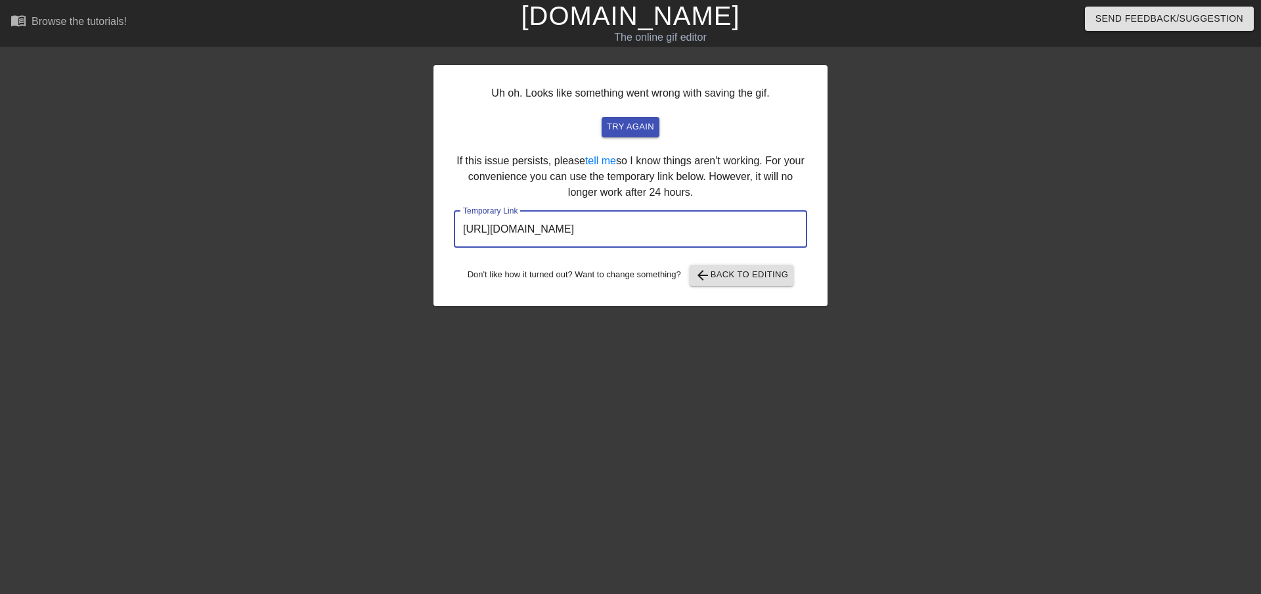
drag, startPoint x: 769, startPoint y: 233, endPoint x: 441, endPoint y: 255, distance: 328.4
click at [441, 255] on div "Uh oh. Looks like something went wrong with saving the gif. try again If this i…" at bounding box center [630, 185] width 394 height 241
